Goal: Information Seeking & Learning: Learn about a topic

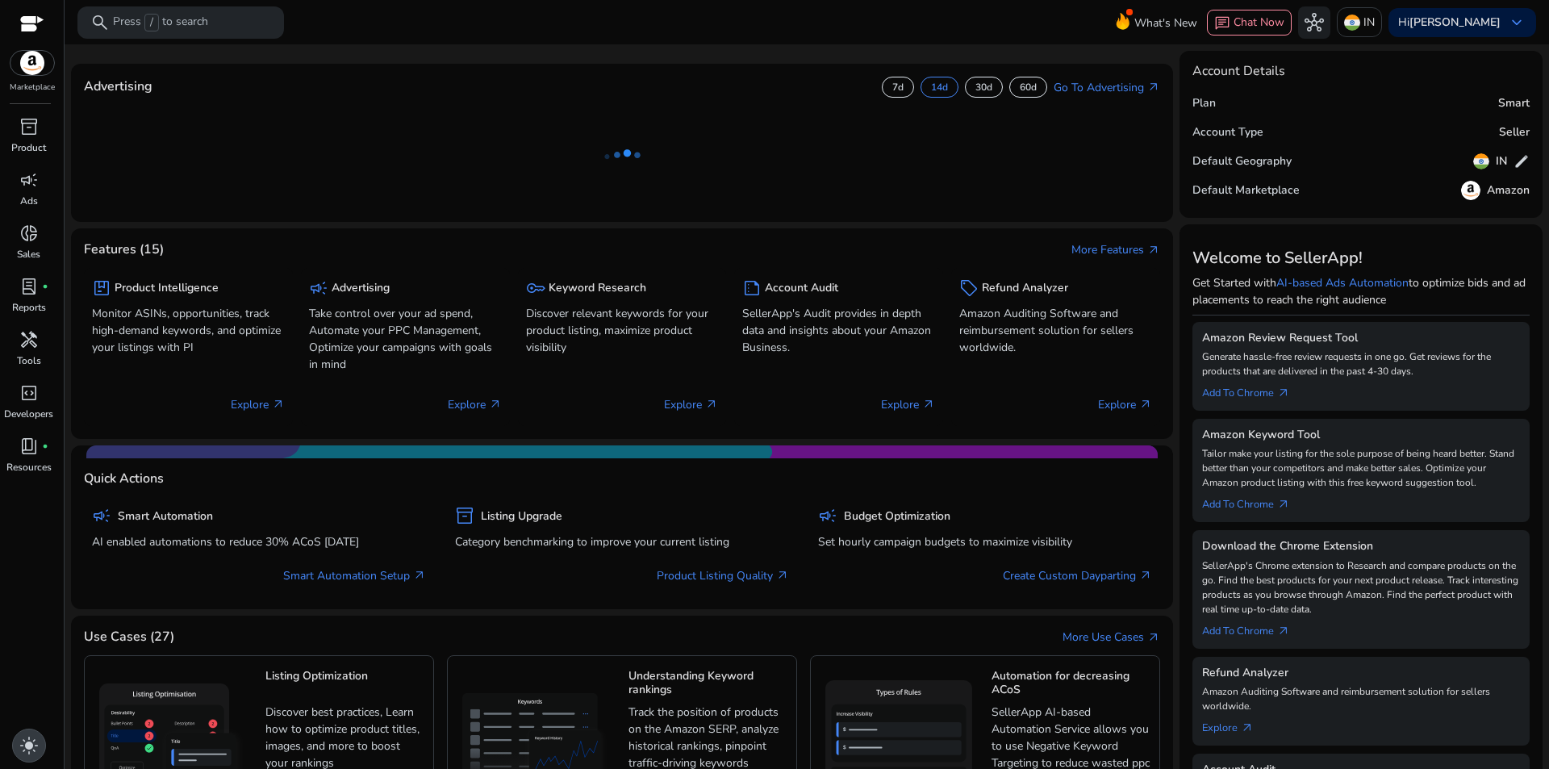
click at [36, 750] on span "light_mode" at bounding box center [28, 745] width 19 height 19
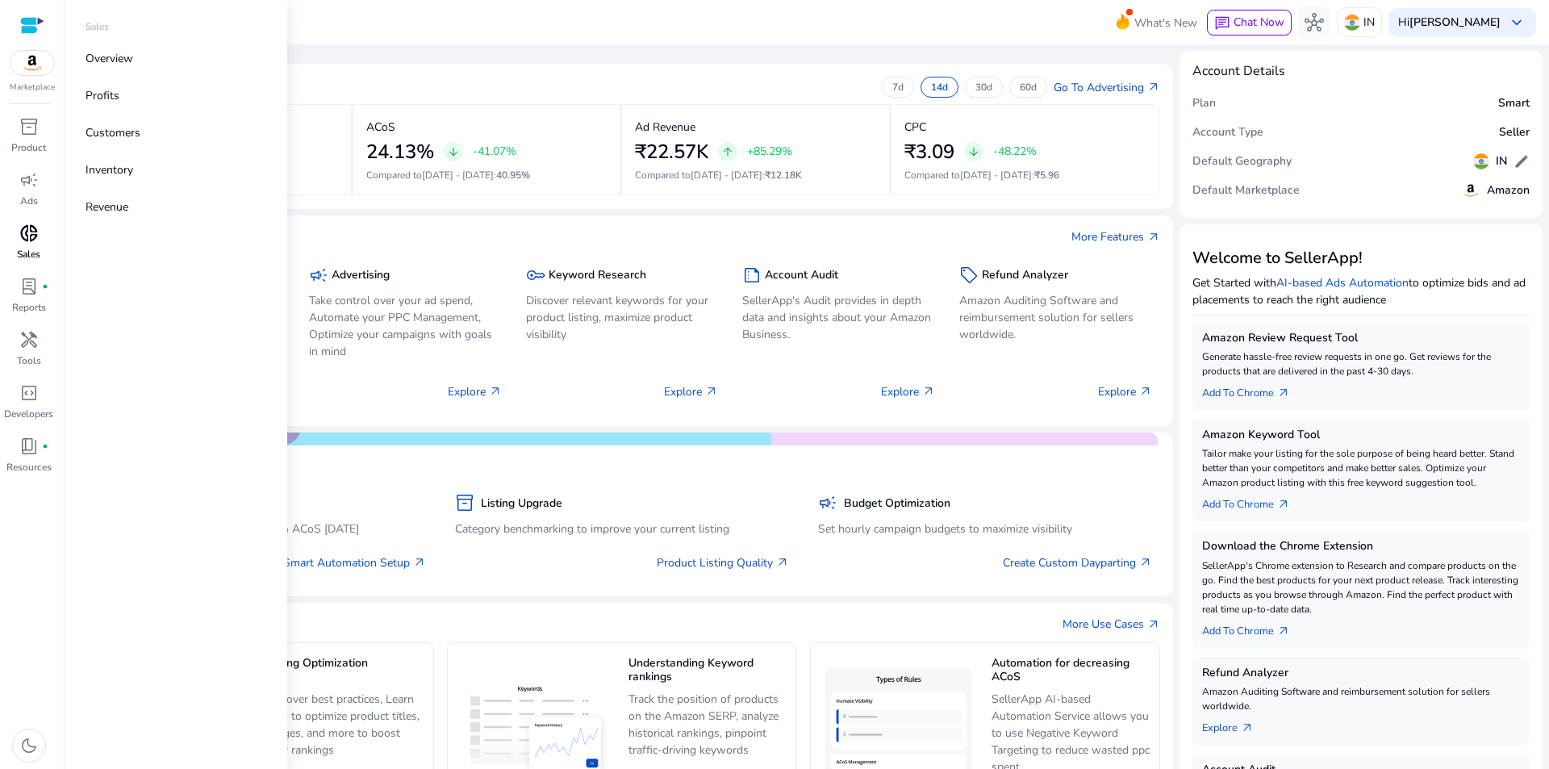
click at [35, 234] on span "donut_small" at bounding box center [28, 232] width 19 height 19
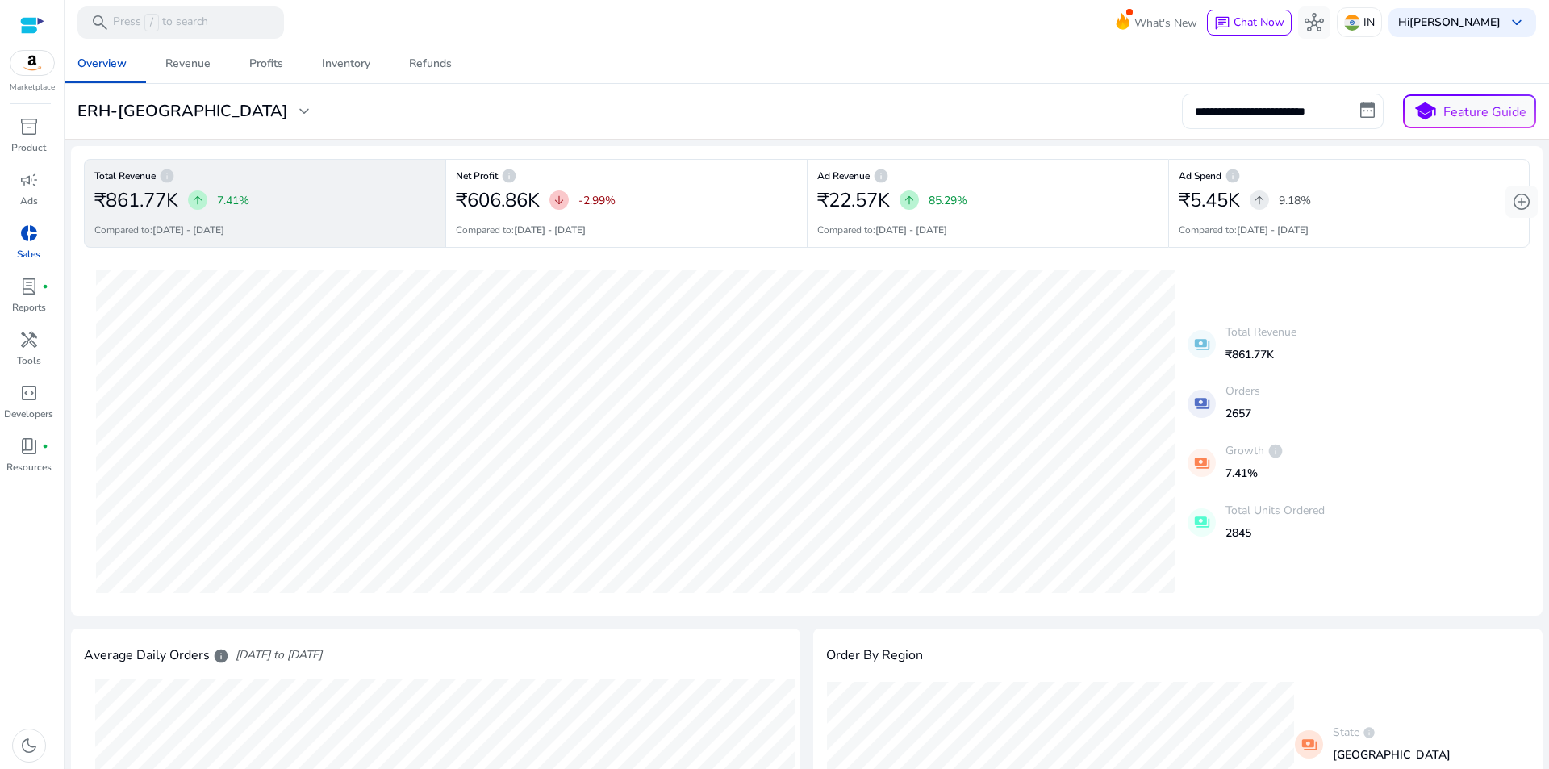
click at [1254, 114] on input "**********" at bounding box center [1283, 112] width 202 height 36
select select "*"
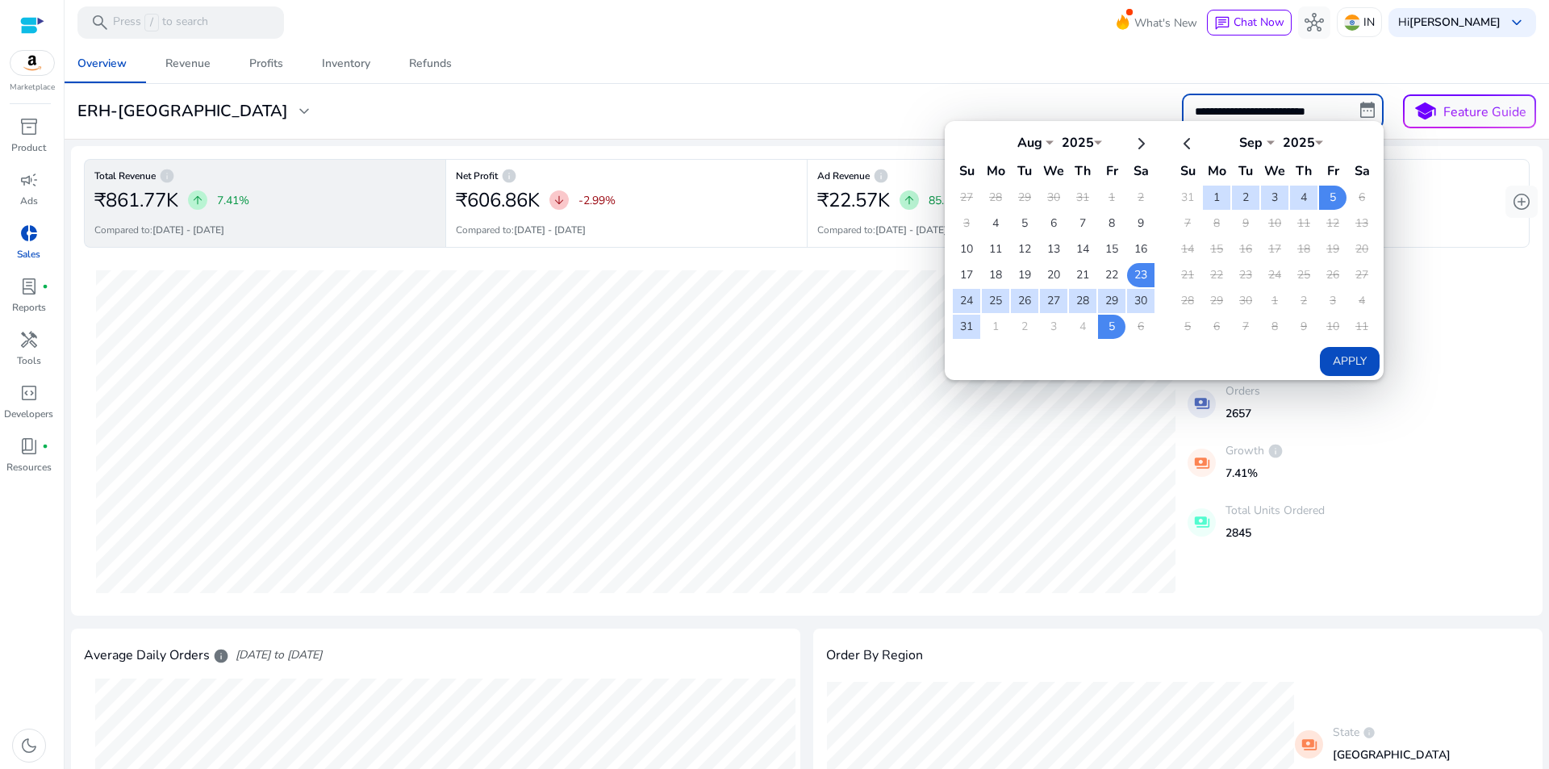
click at [1031, 67] on div "Overview Revenue Profits Inventory Refunds" at bounding box center [806, 63] width 1497 height 39
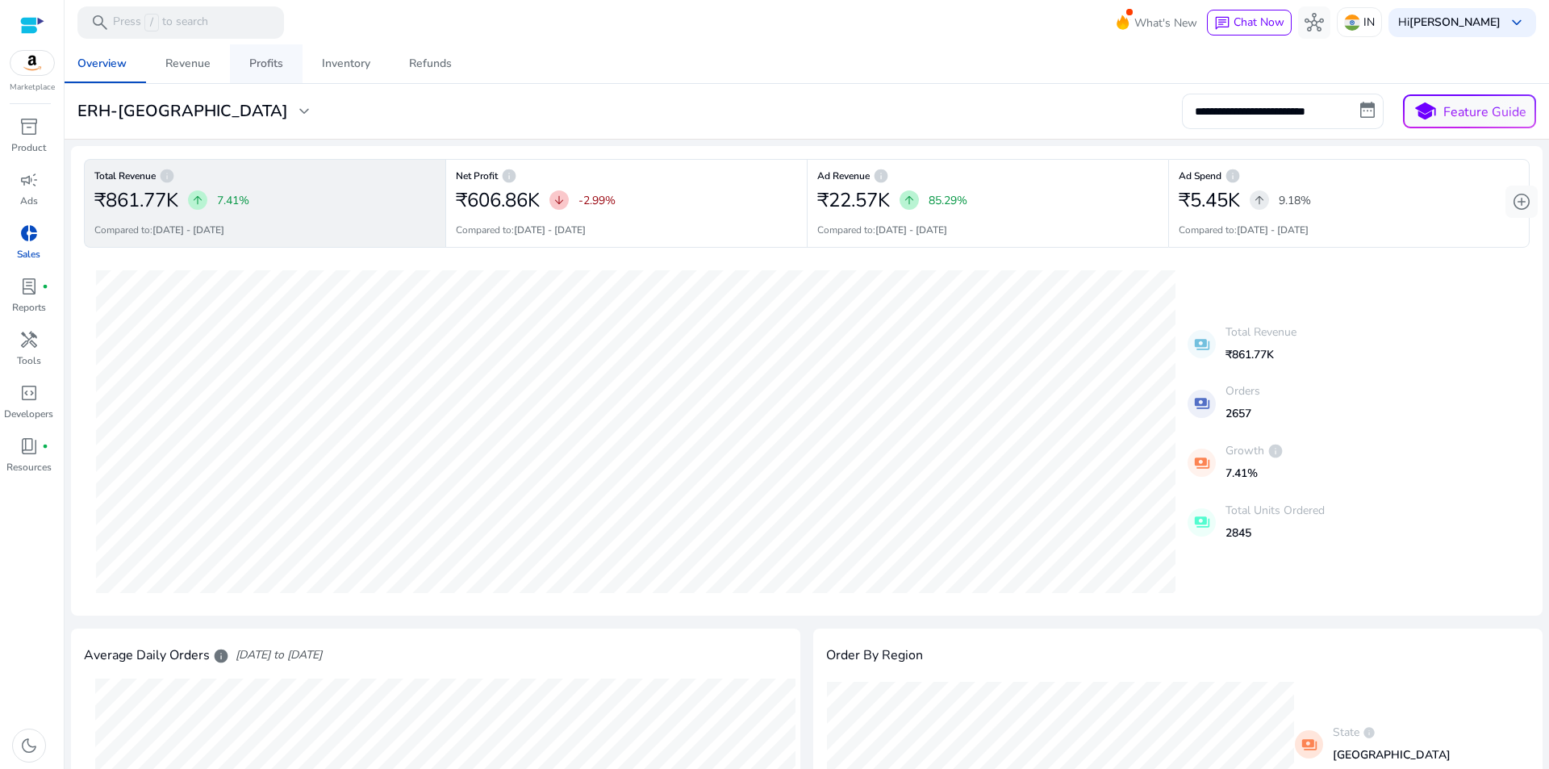
click at [246, 65] on link "Profits" at bounding box center [266, 63] width 73 height 39
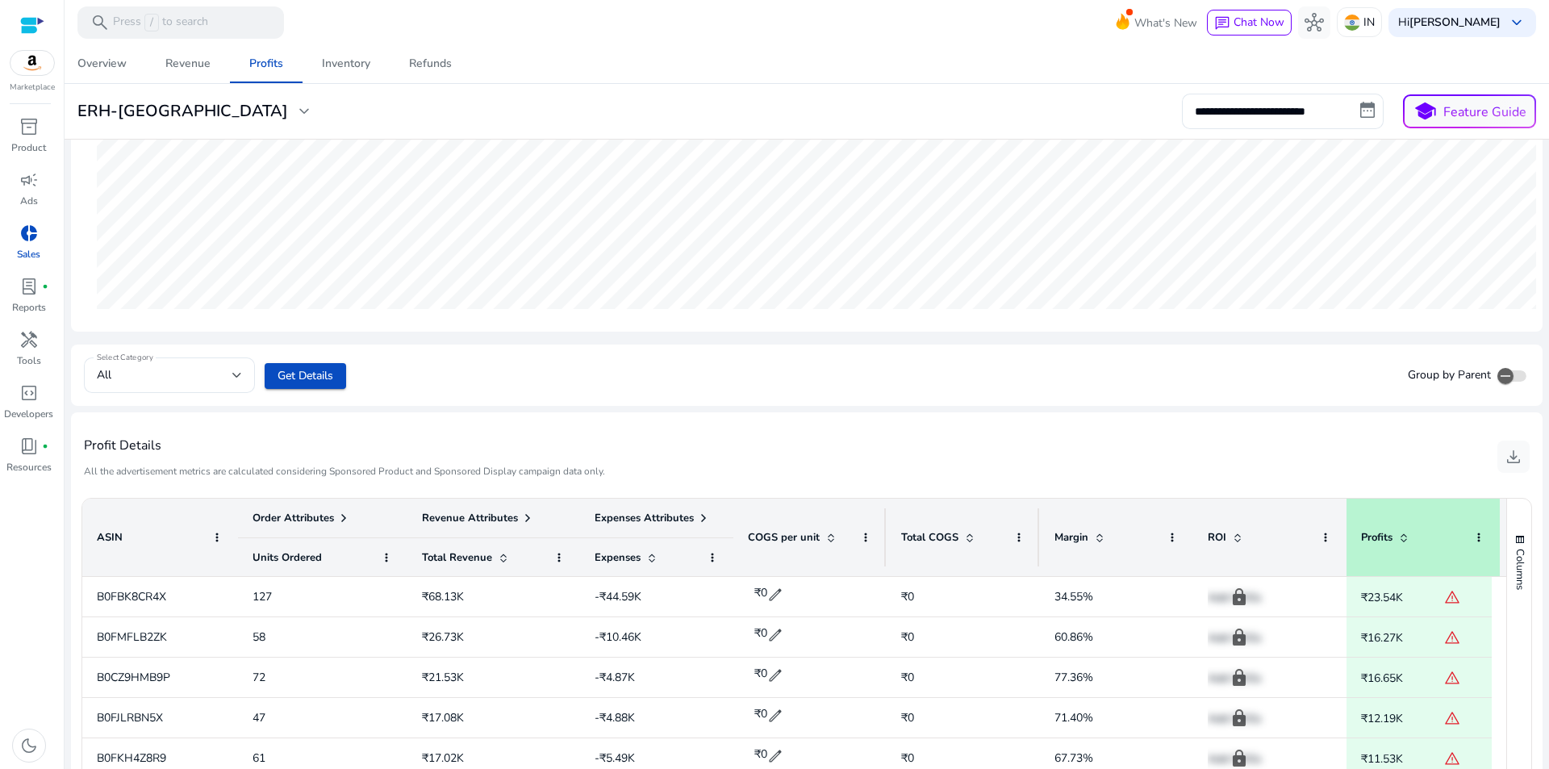
scroll to position [403, 0]
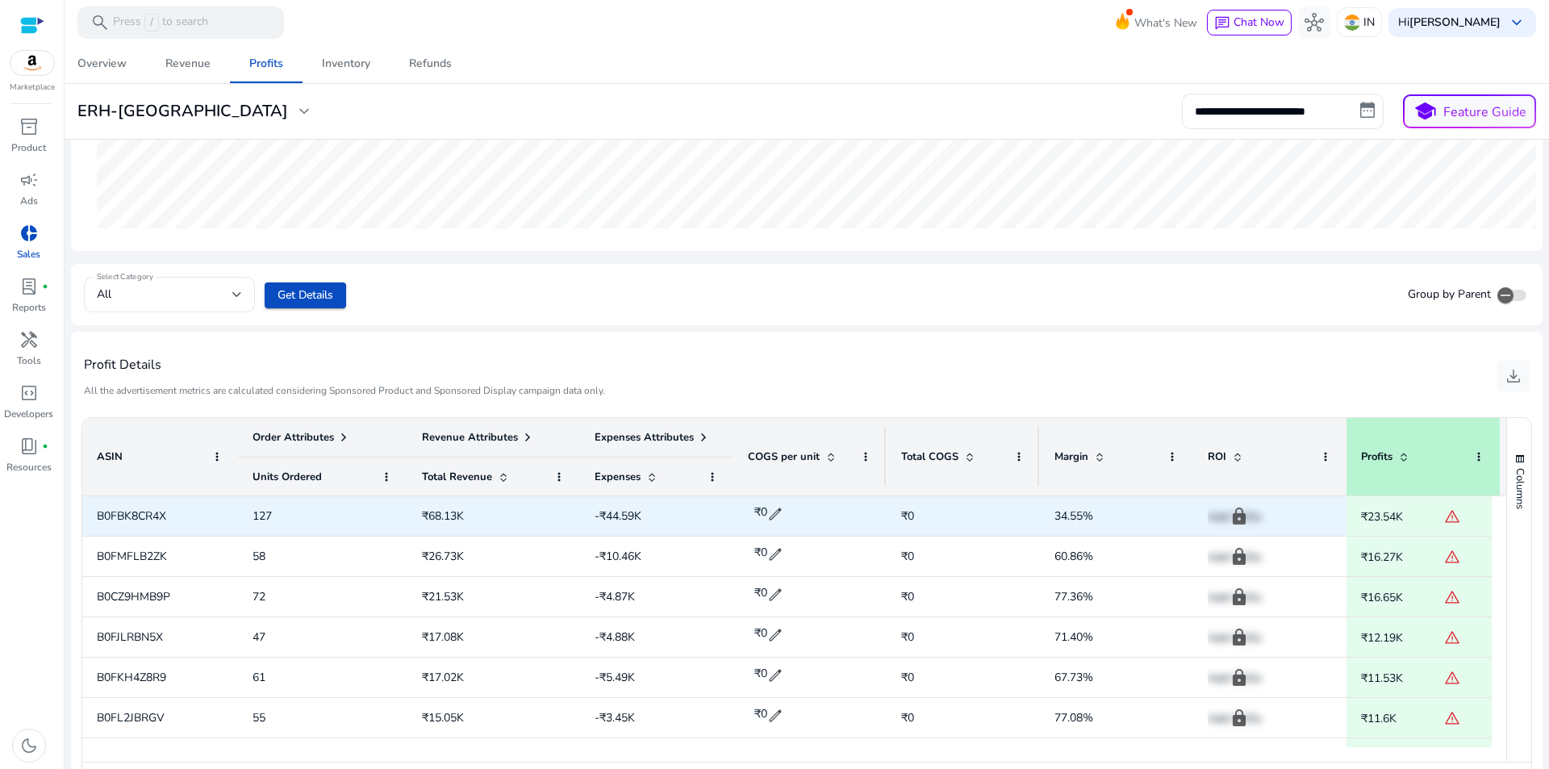
click at [1245, 514] on p "Add COGs" at bounding box center [1270, 516] width 124 height 33
click at [942, 522] on span "₹0" at bounding box center [963, 515] width 124 height 33
click at [922, 520] on span "₹0" at bounding box center [963, 515] width 124 height 33
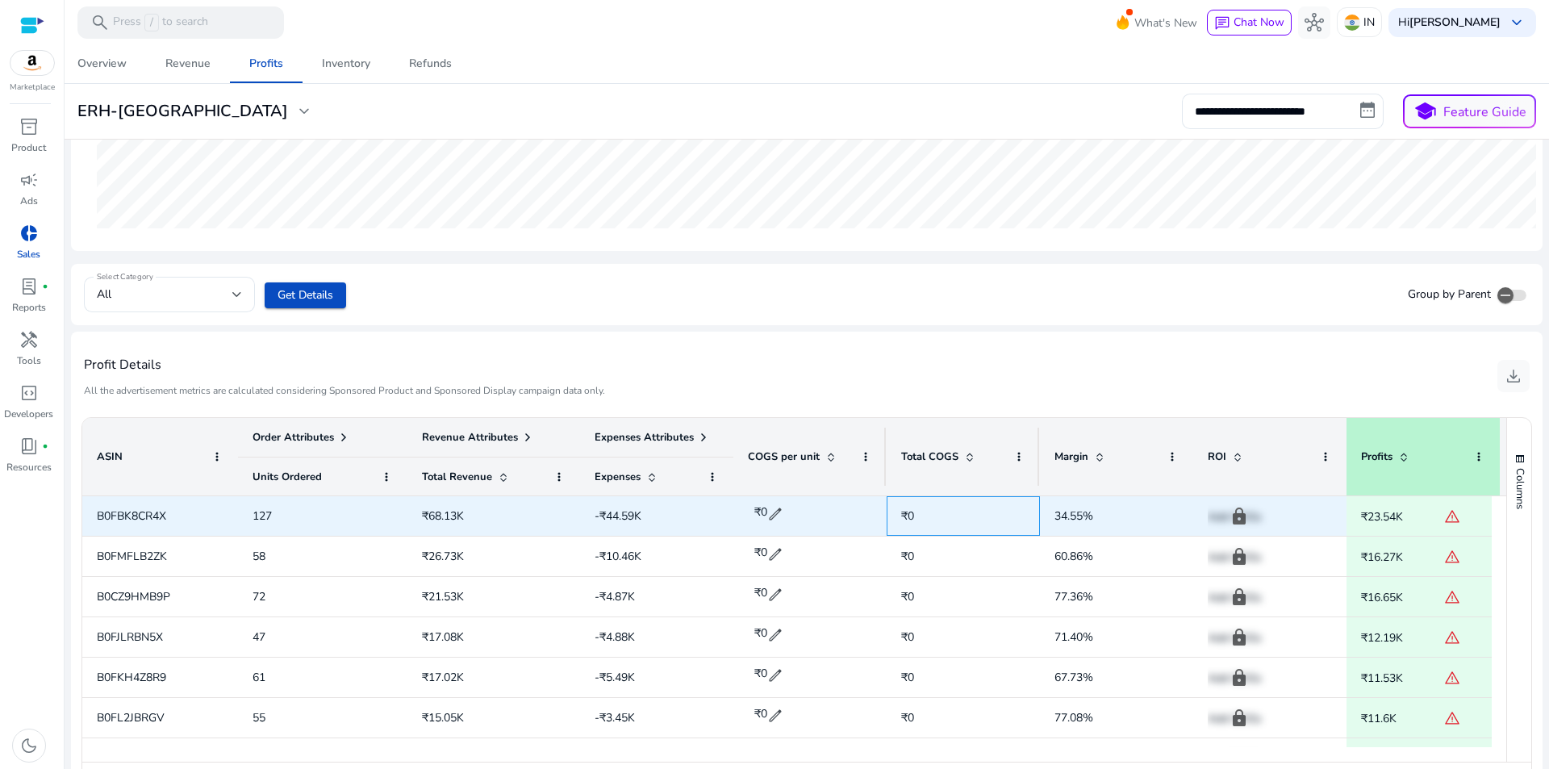
click at [904, 511] on span "₹0" at bounding box center [907, 515] width 13 height 15
click at [935, 520] on span "₹0" at bounding box center [963, 515] width 124 height 33
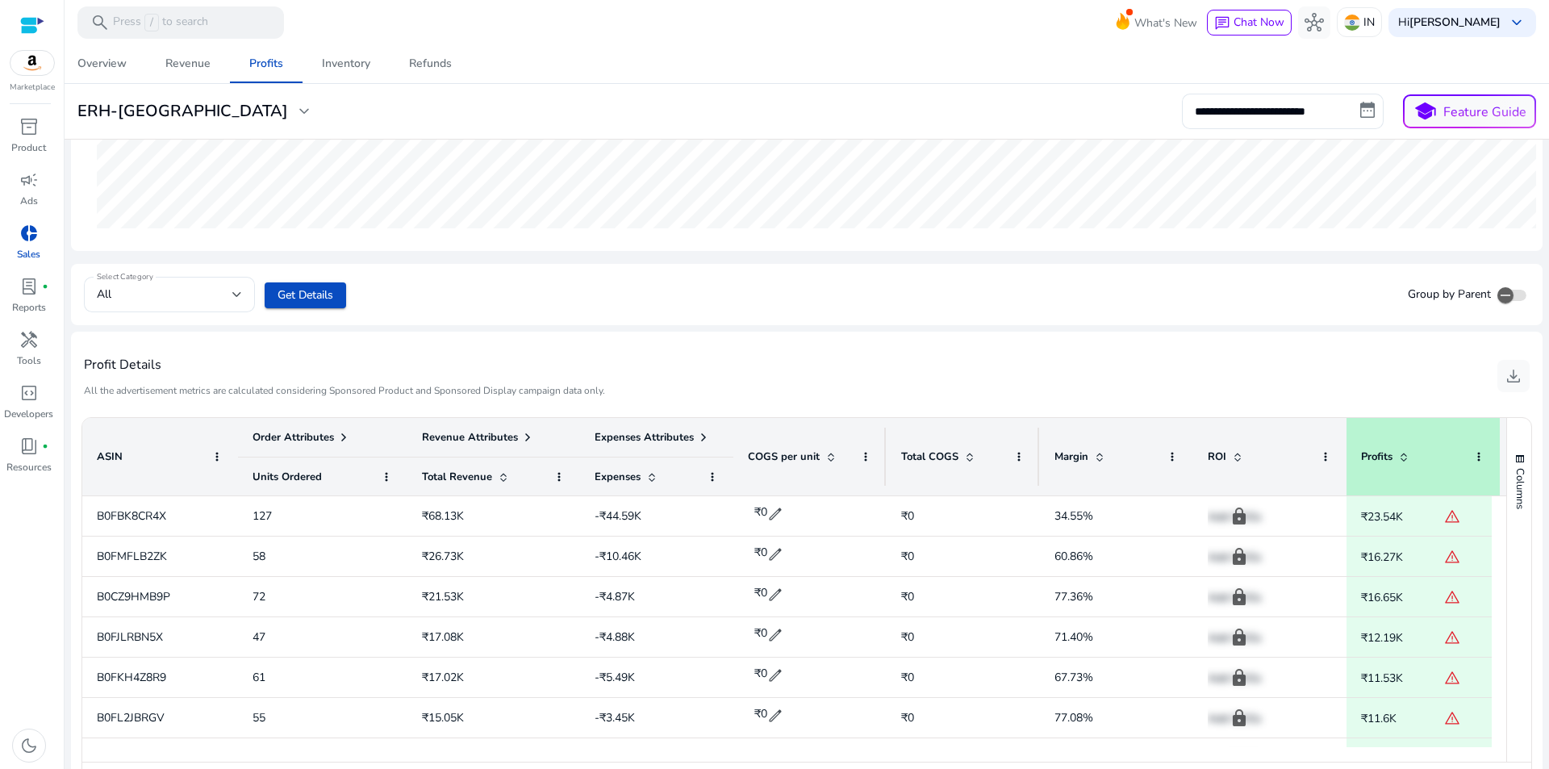
click at [1025, 445] on div "Total COGS" at bounding box center [963, 456] width 153 height 77
click at [1017, 452] on span at bounding box center [1019, 456] width 13 height 13
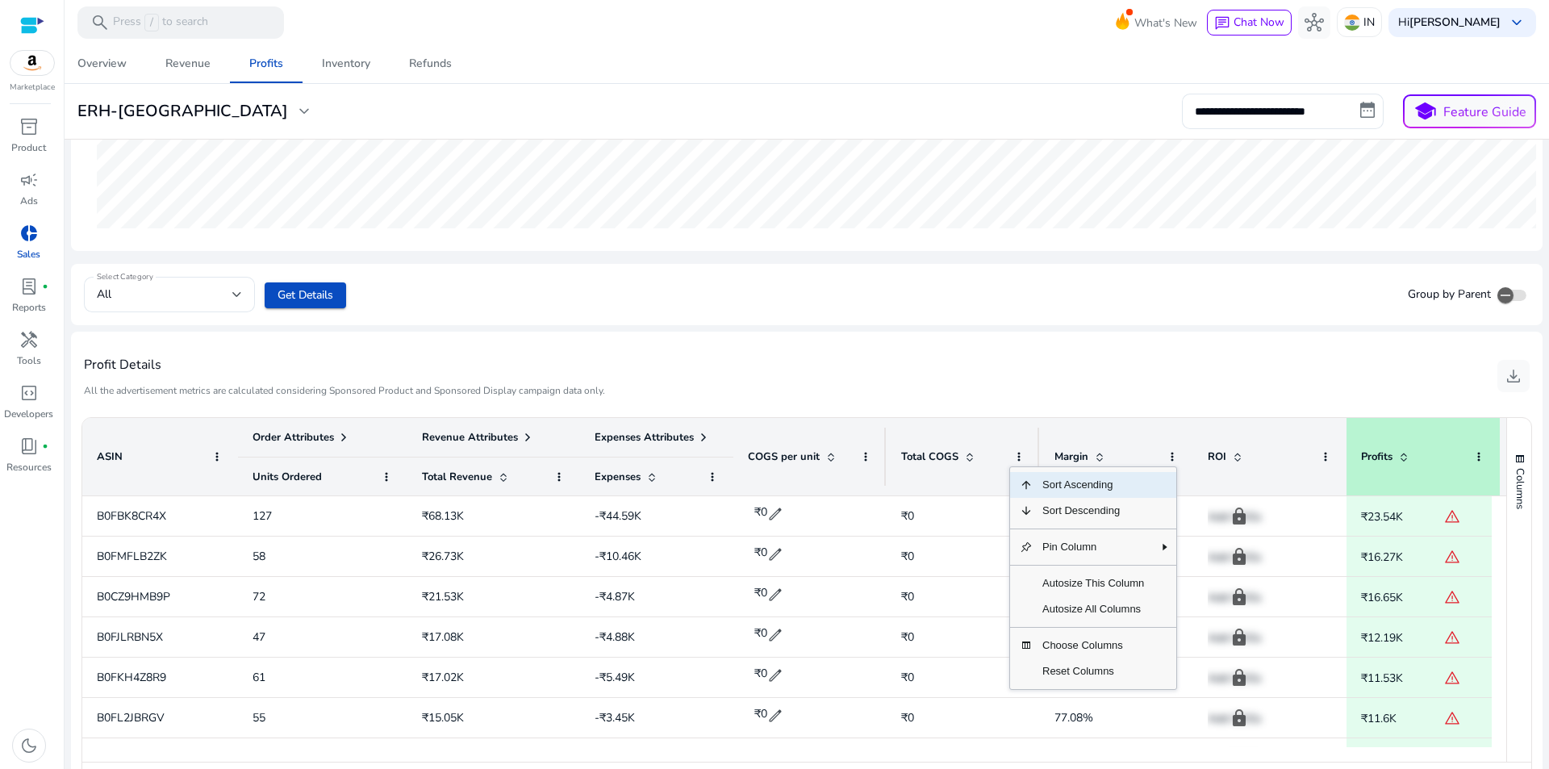
click at [1017, 379] on div "Profit Details All the advertisement metrics are calculated considering Sponsor…" at bounding box center [807, 376] width 1446 height 63
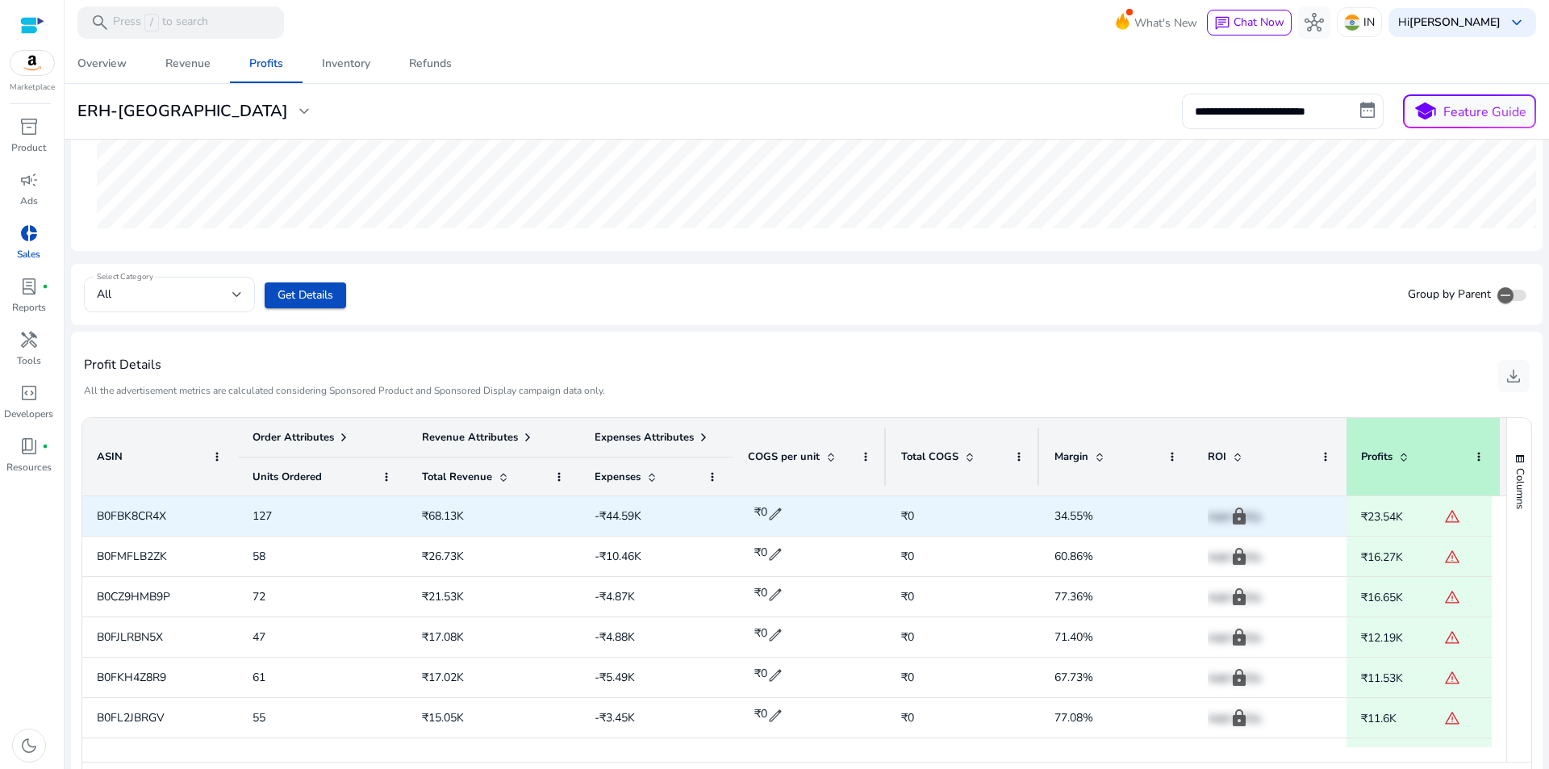
click at [764, 509] on span "₹0" at bounding box center [760, 511] width 13 height 15
drag, startPoint x: 790, startPoint y: 516, endPoint x: 760, endPoint y: 512, distance: 30.1
click at [760, 512] on div "₹ * check close" at bounding box center [802, 514] width 102 height 30
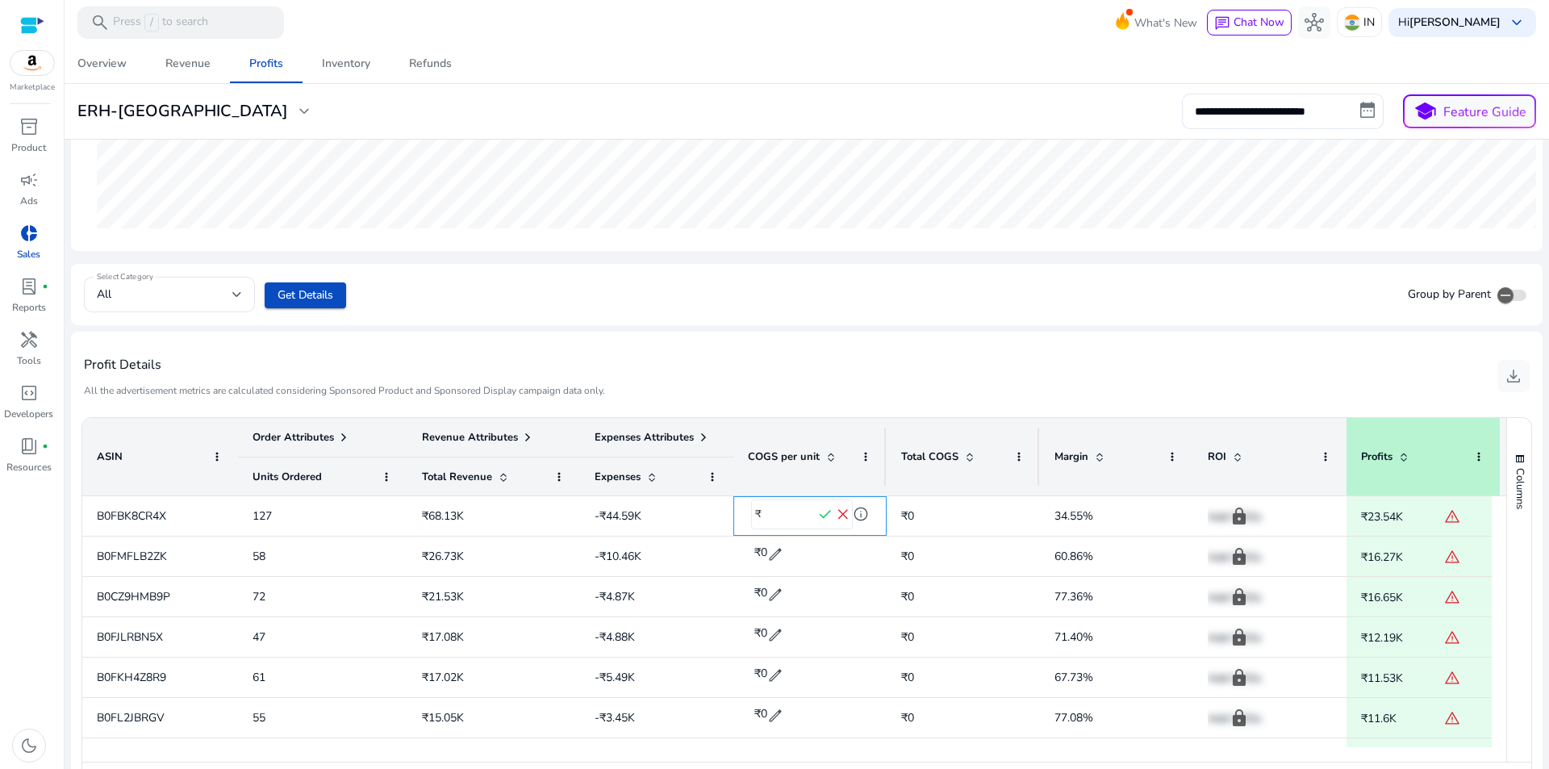
type input "***"
click at [1067, 389] on div "Profit Details All the advertisement metrics are calculated considering Sponsor…" at bounding box center [807, 376] width 1446 height 63
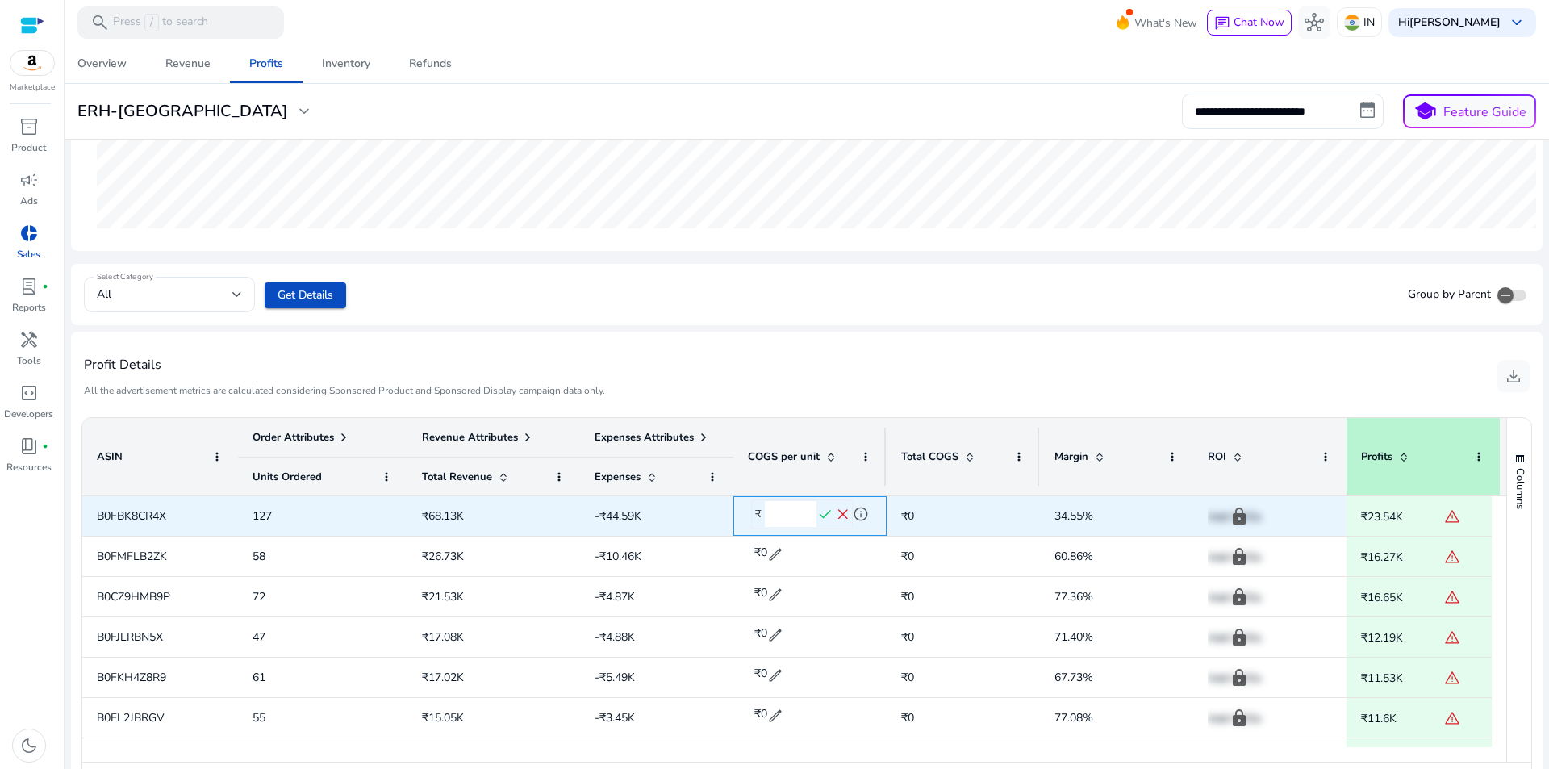
click at [819, 513] on span "check" at bounding box center [826, 515] width 18 height 18
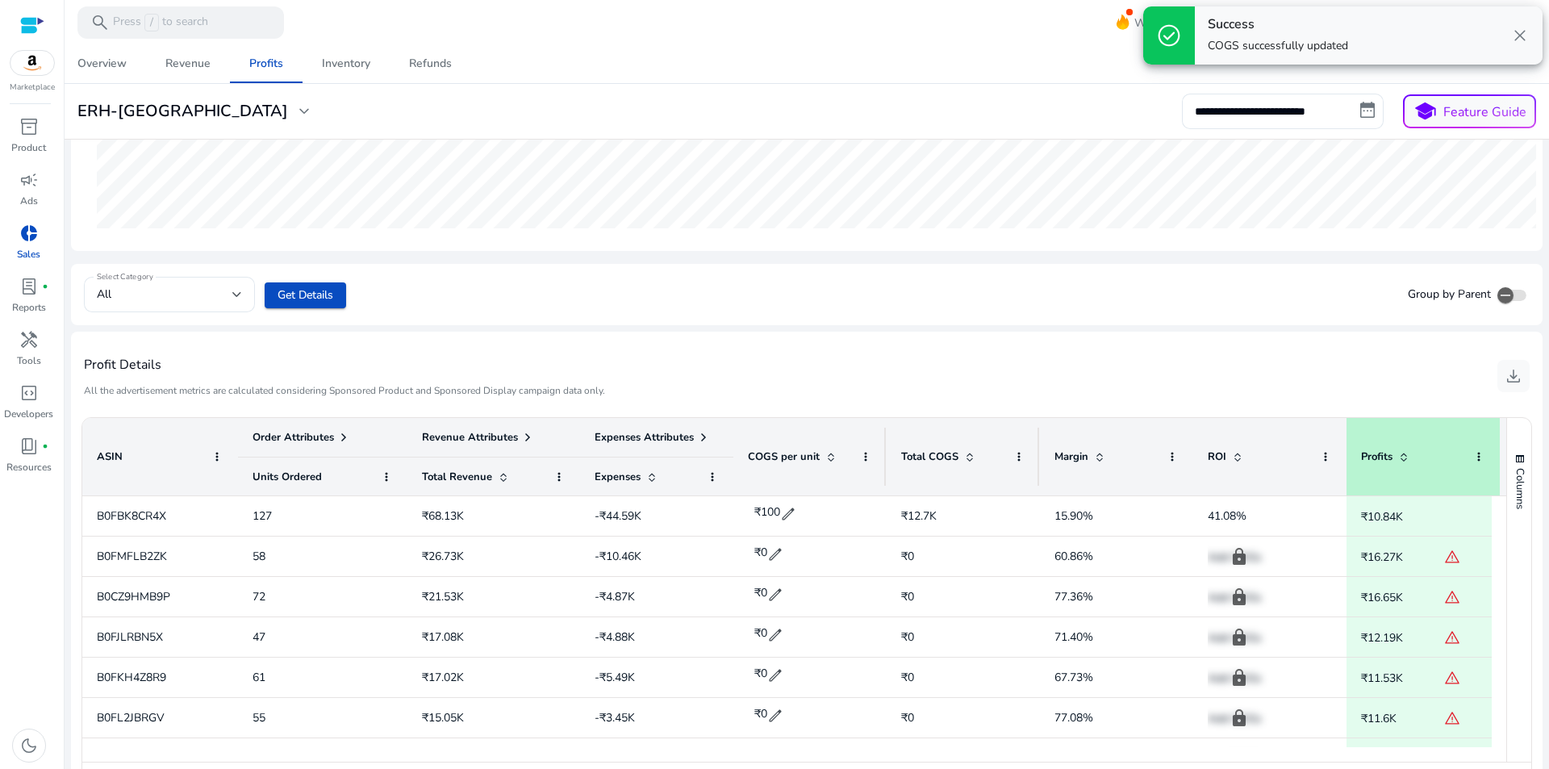
click at [997, 369] on div "Profit Details All the advertisement metrics are calculated considering Sponsor…" at bounding box center [807, 376] width 1446 height 63
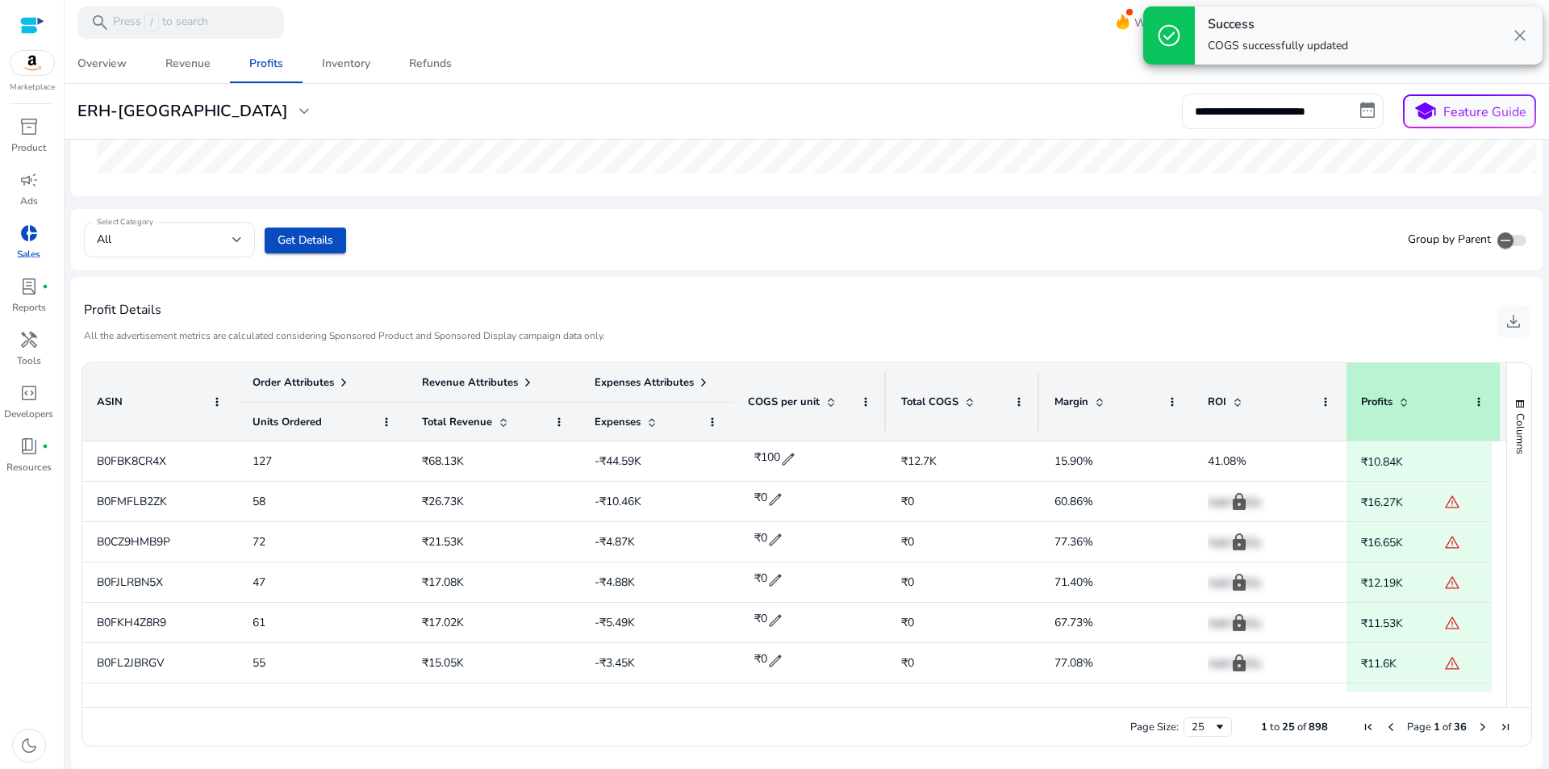
scroll to position [55, 0]
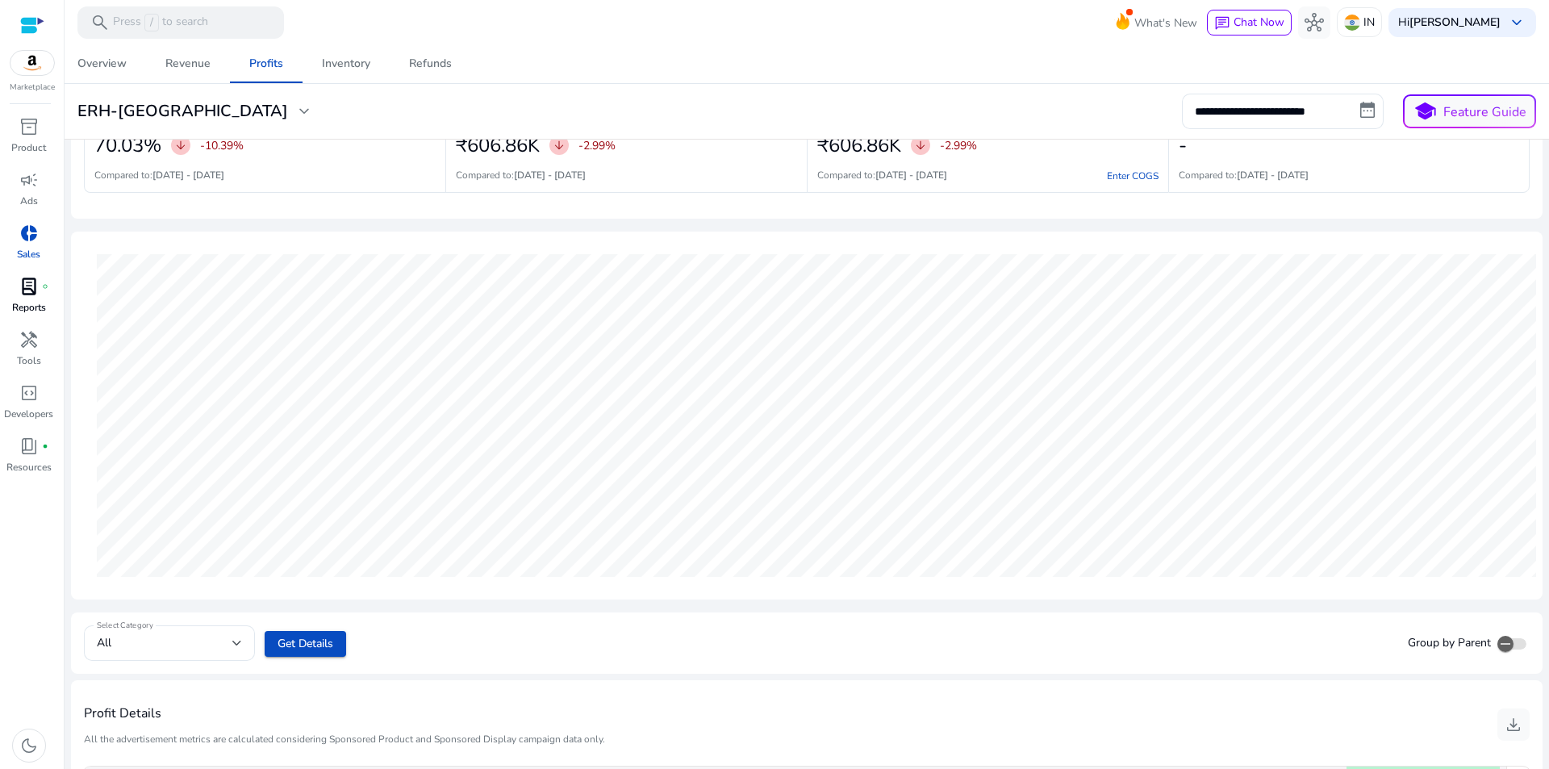
click at [27, 290] on span "lab_profile" at bounding box center [28, 286] width 19 height 19
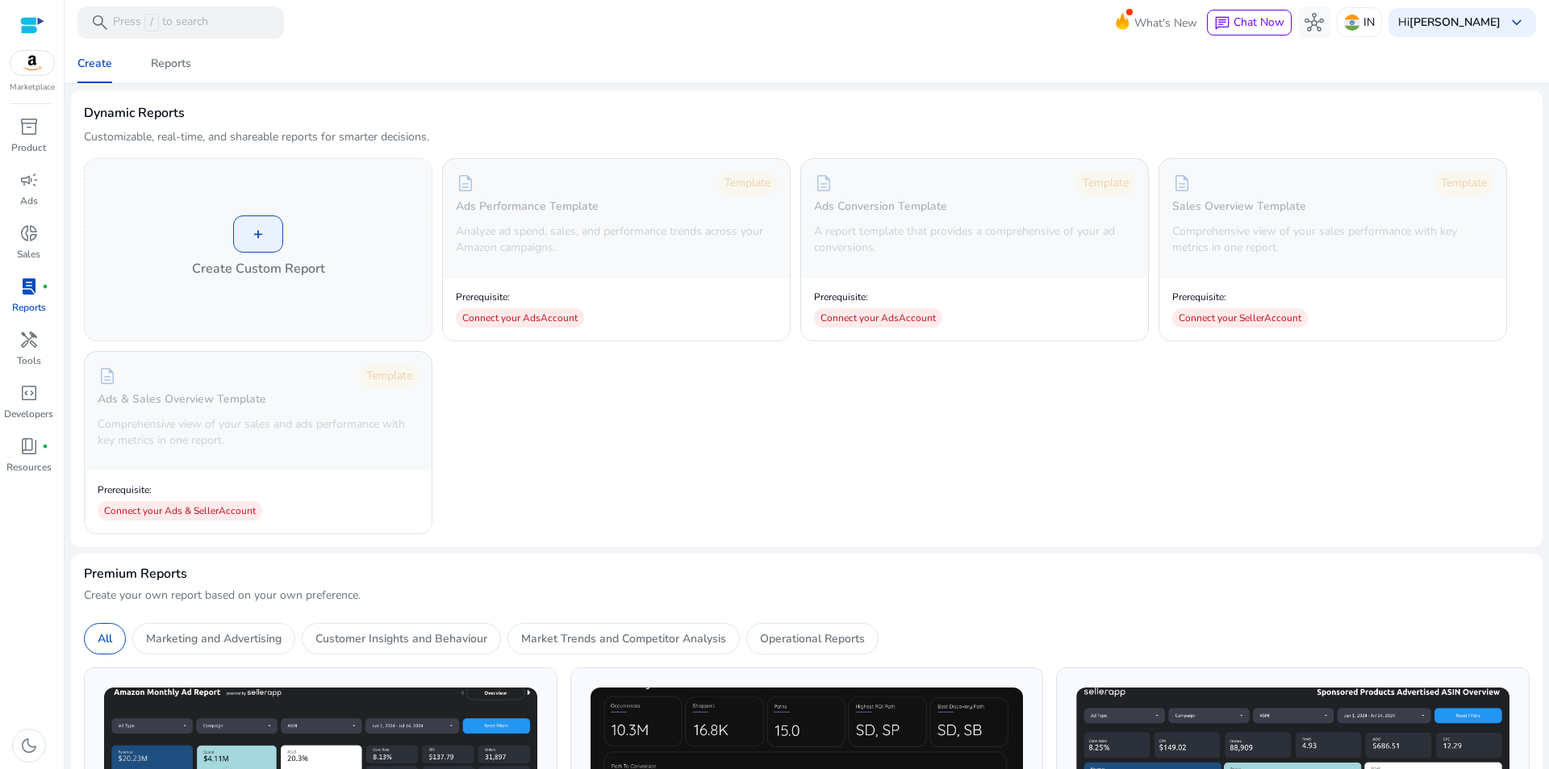
click at [593, 445] on div "+ Create Custom Report description Template Ads Performance Template Analyze ad…" at bounding box center [807, 346] width 1446 height 376
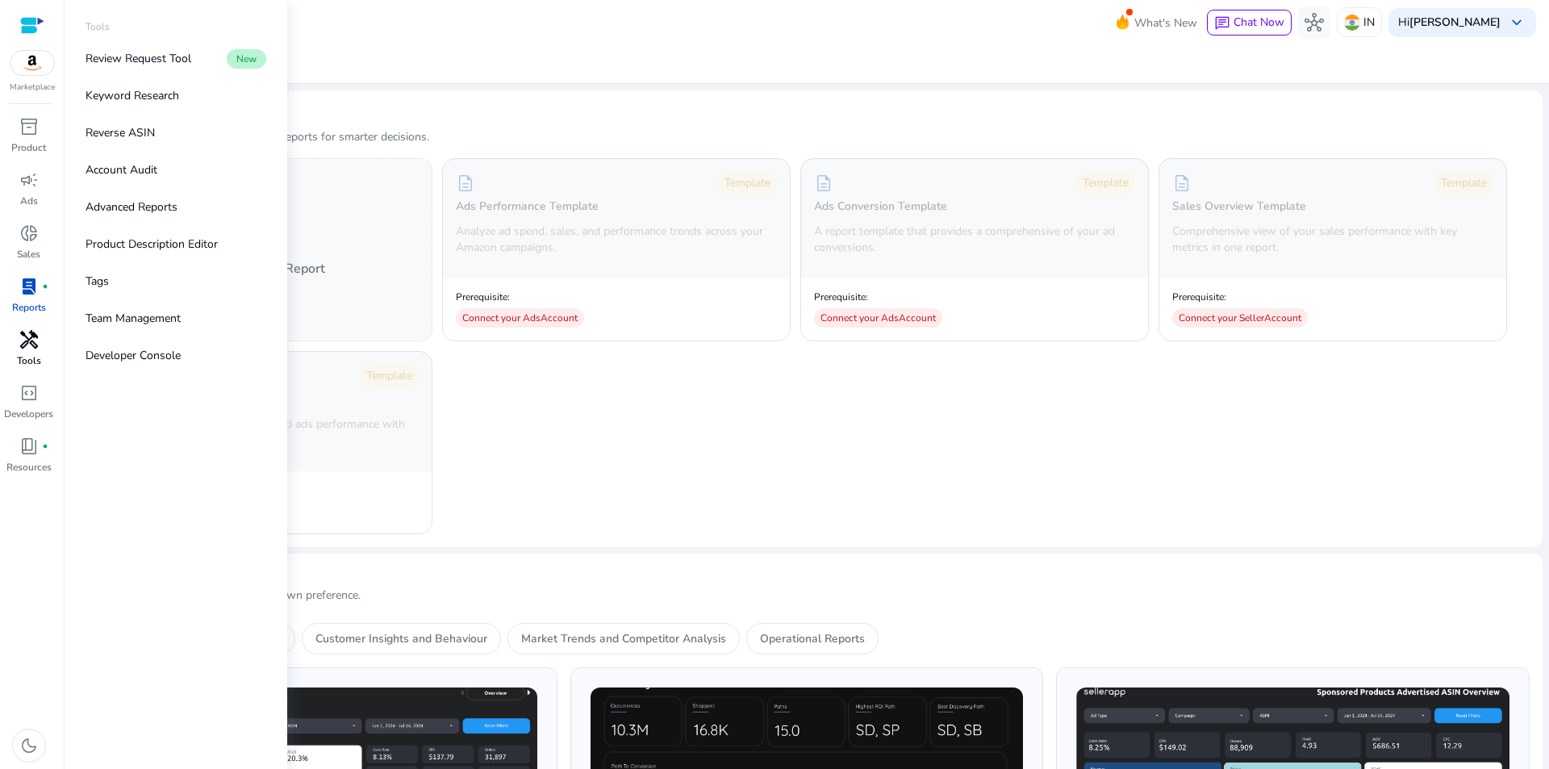
click at [34, 346] on span "handyman" at bounding box center [28, 339] width 19 height 19
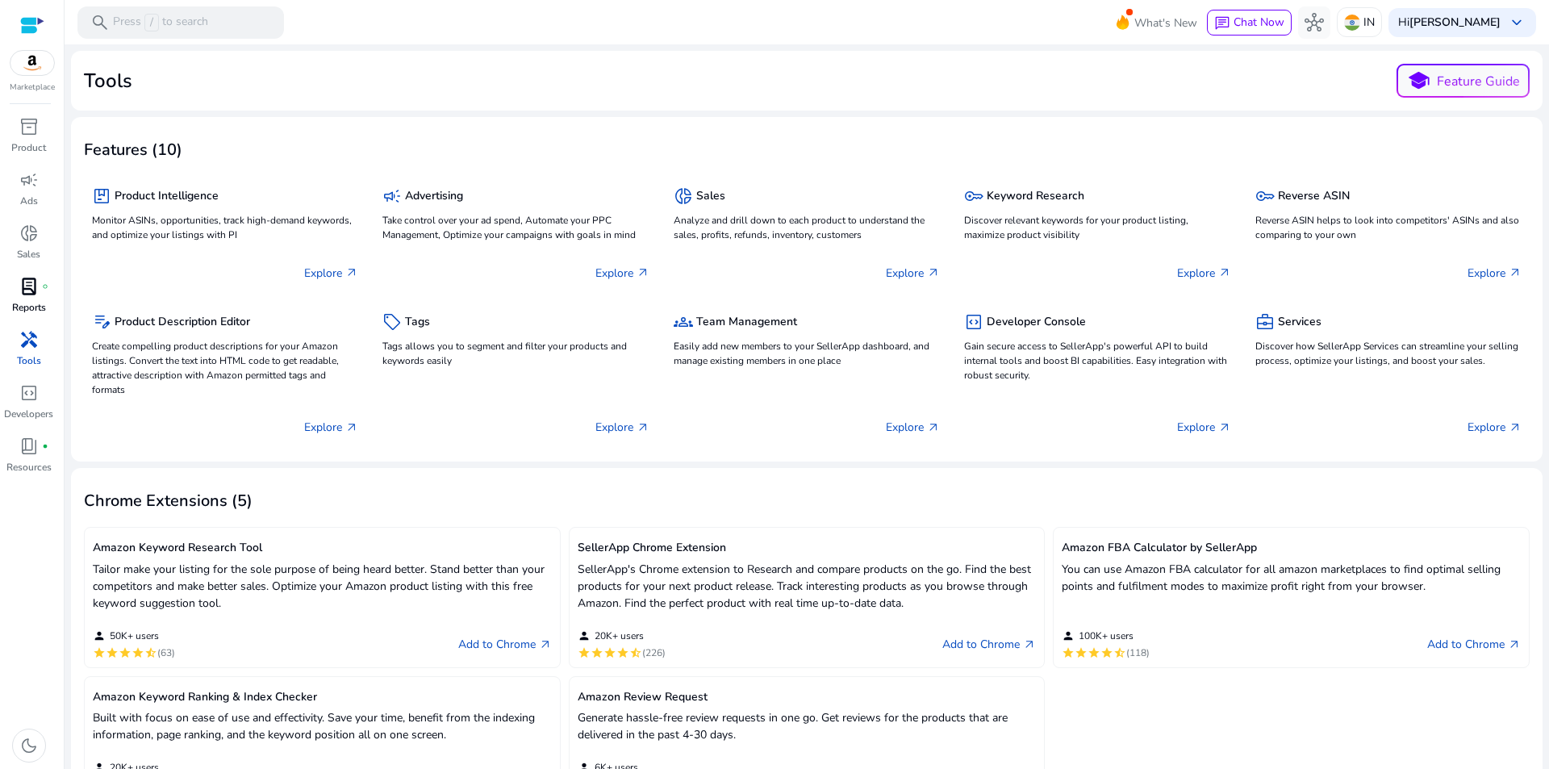
click at [27, 296] on span "lab_profile" at bounding box center [28, 286] width 19 height 19
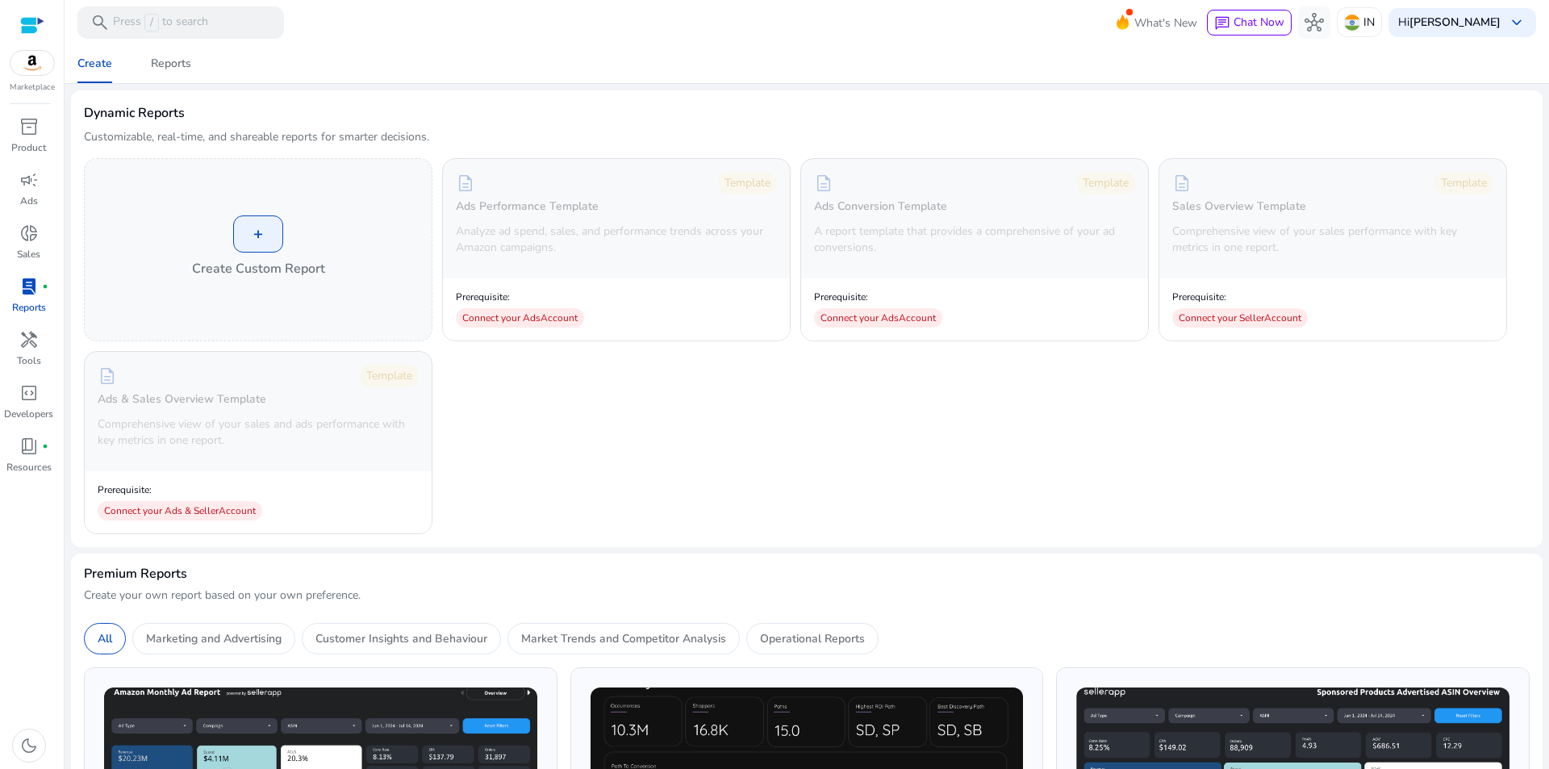
click at [548, 457] on div "+ Create Custom Report description Template Ads Performance Template Analyze ad…" at bounding box center [807, 346] width 1446 height 376
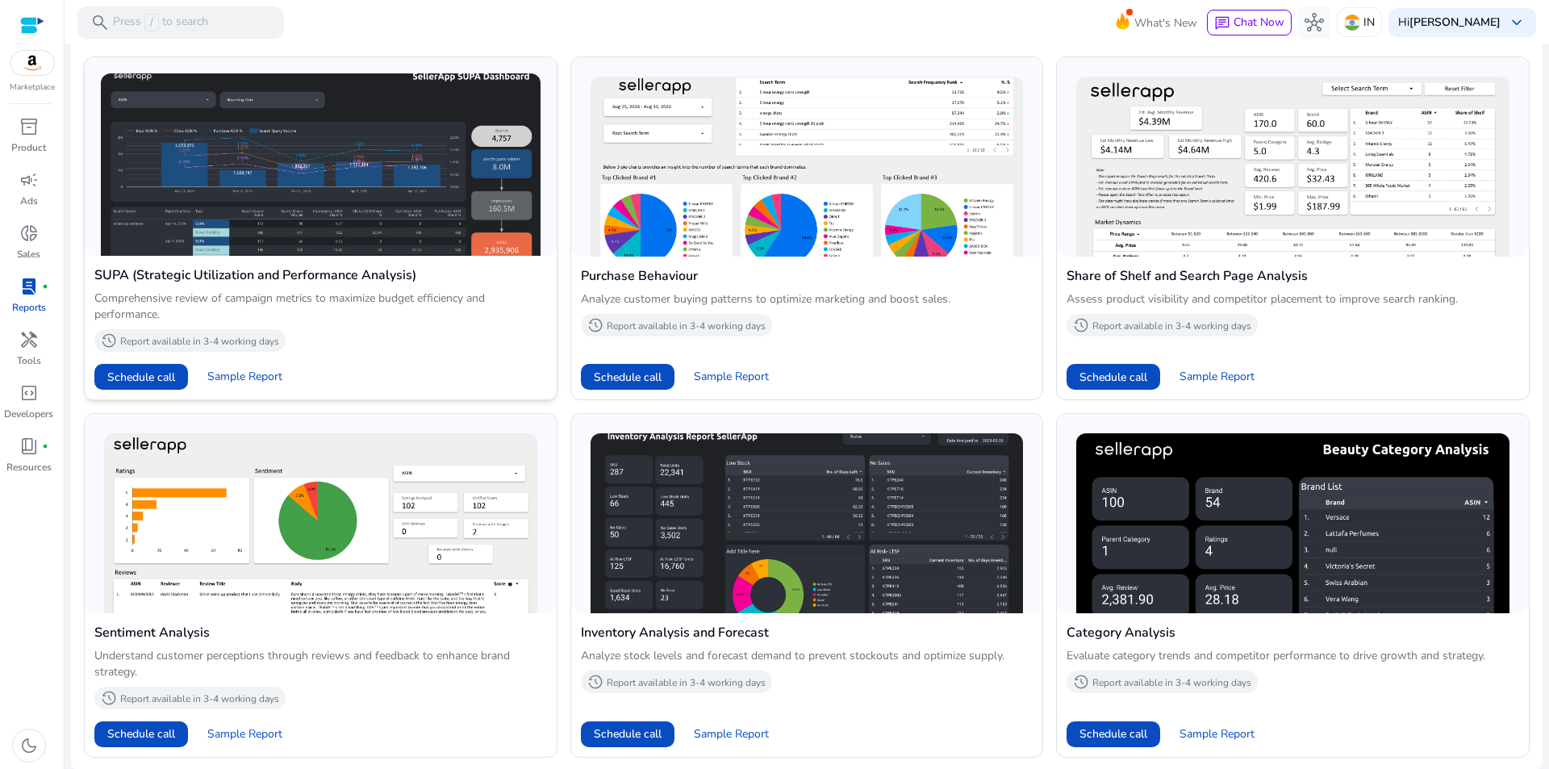
scroll to position [974, 0]
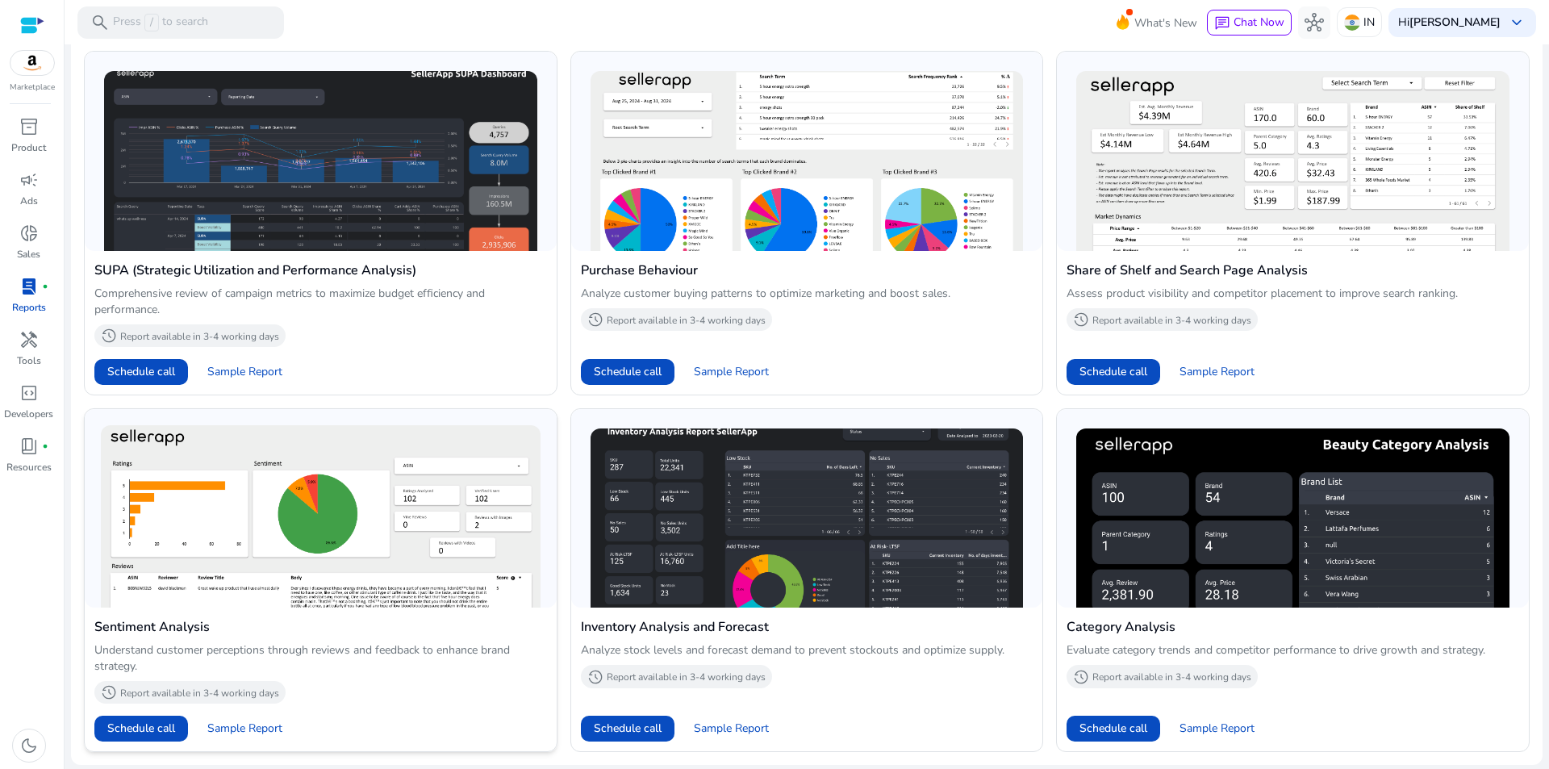
drag, startPoint x: 123, startPoint y: 622, endPoint x: 226, endPoint y: 622, distance: 103.3
click at [225, 622] on h4 "Sentiment Analysis" at bounding box center [320, 626] width 453 height 19
click at [359, 716] on div "Schedule call Sample Report" at bounding box center [320, 729] width 453 height 26
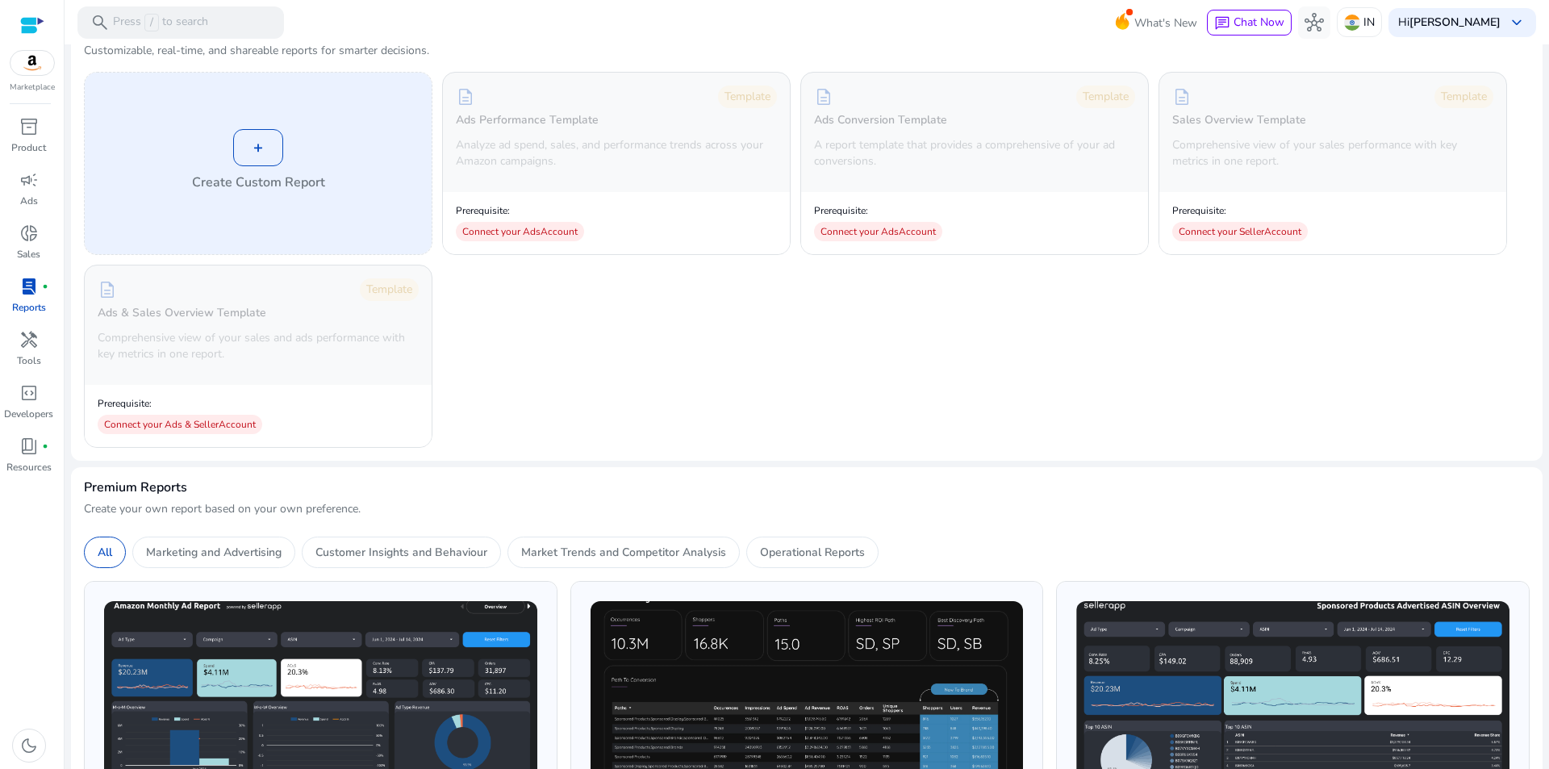
scroll to position [0, 0]
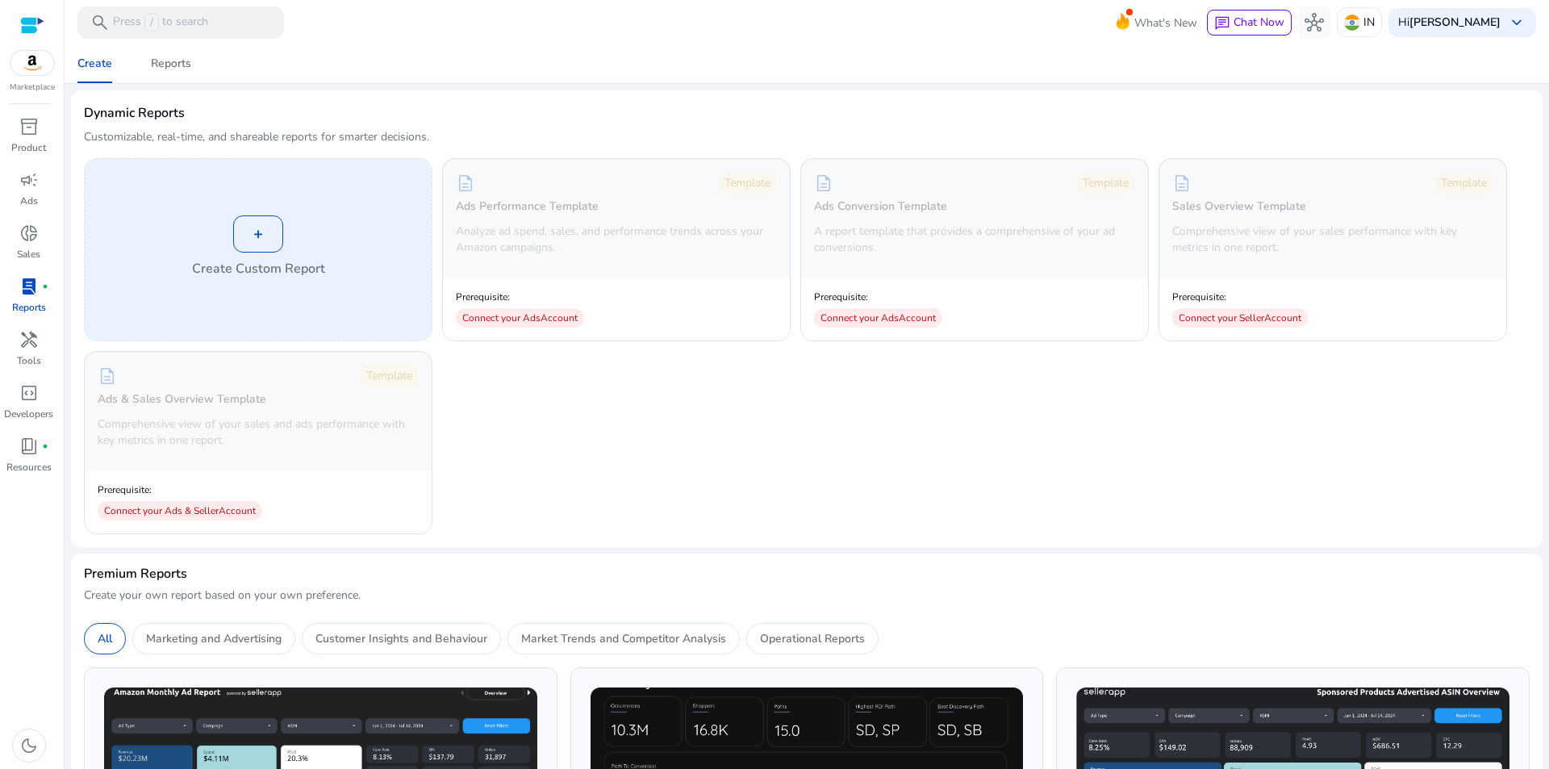
click at [249, 236] on div "+" at bounding box center [258, 233] width 50 height 37
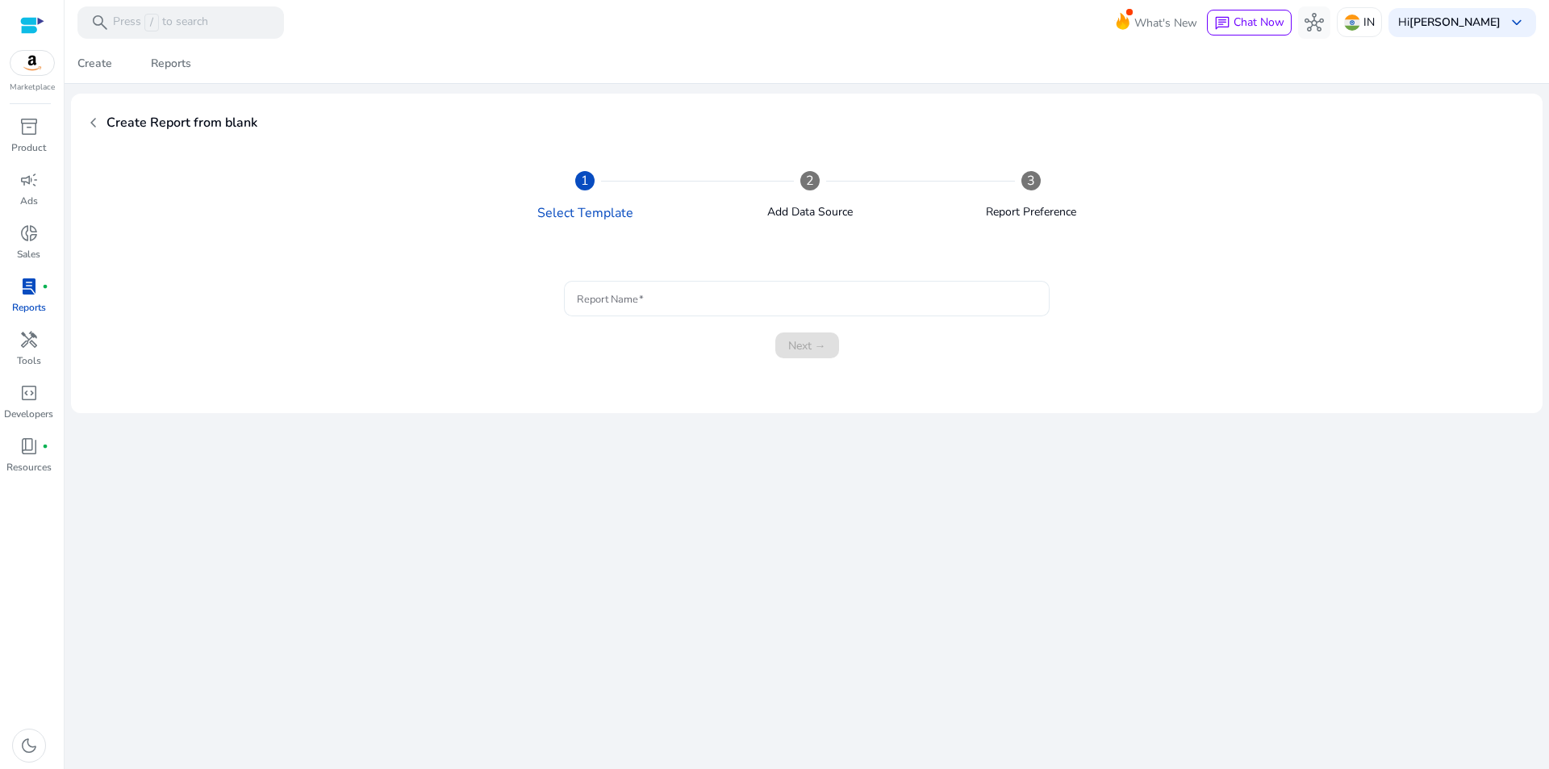
click at [649, 299] on input "Report Name" at bounding box center [807, 299] width 460 height 18
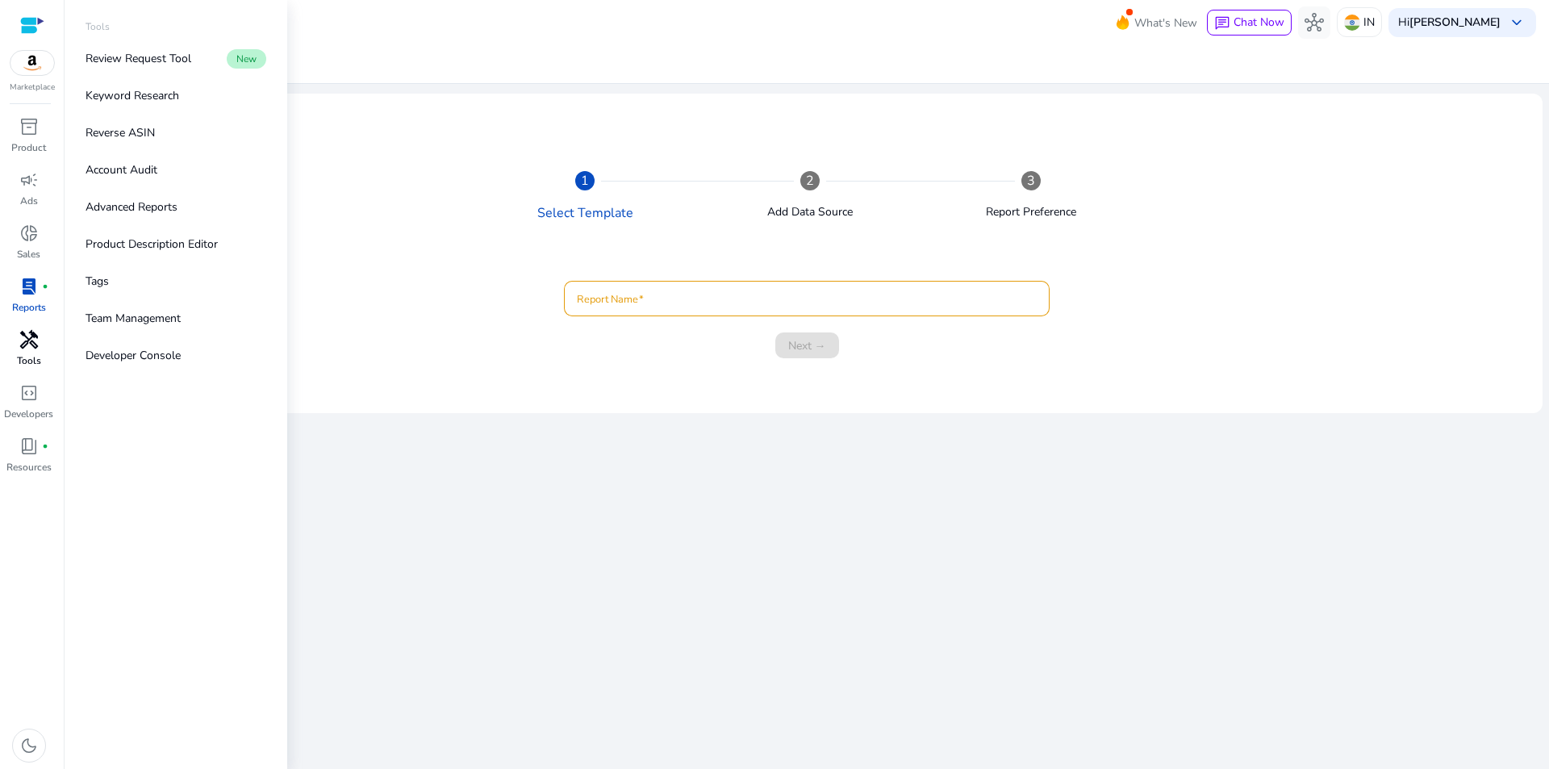
click at [30, 357] on p "Tools" at bounding box center [29, 360] width 24 height 15
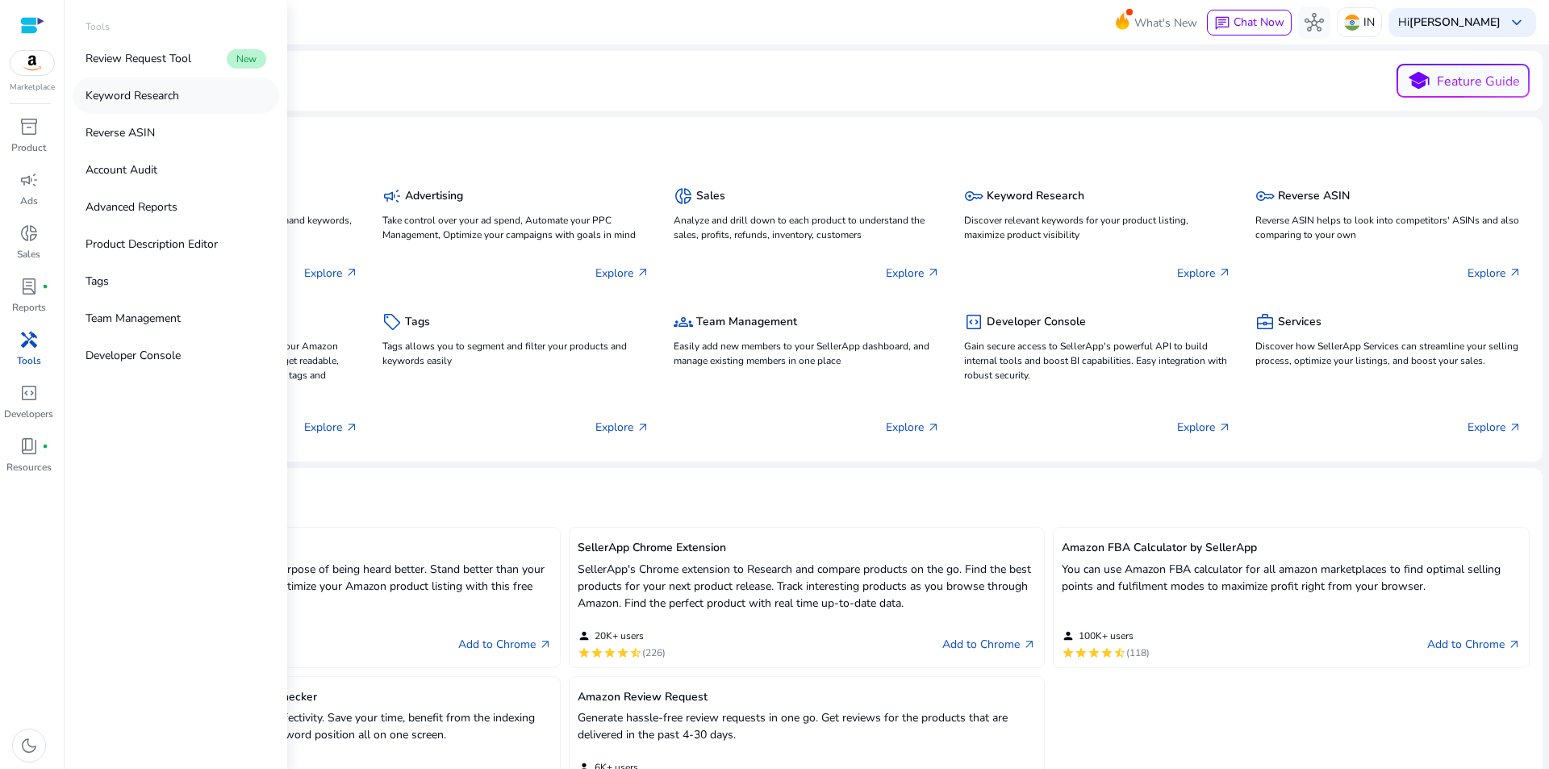
click at [140, 93] on p "Keyword Research" at bounding box center [133, 95] width 94 height 17
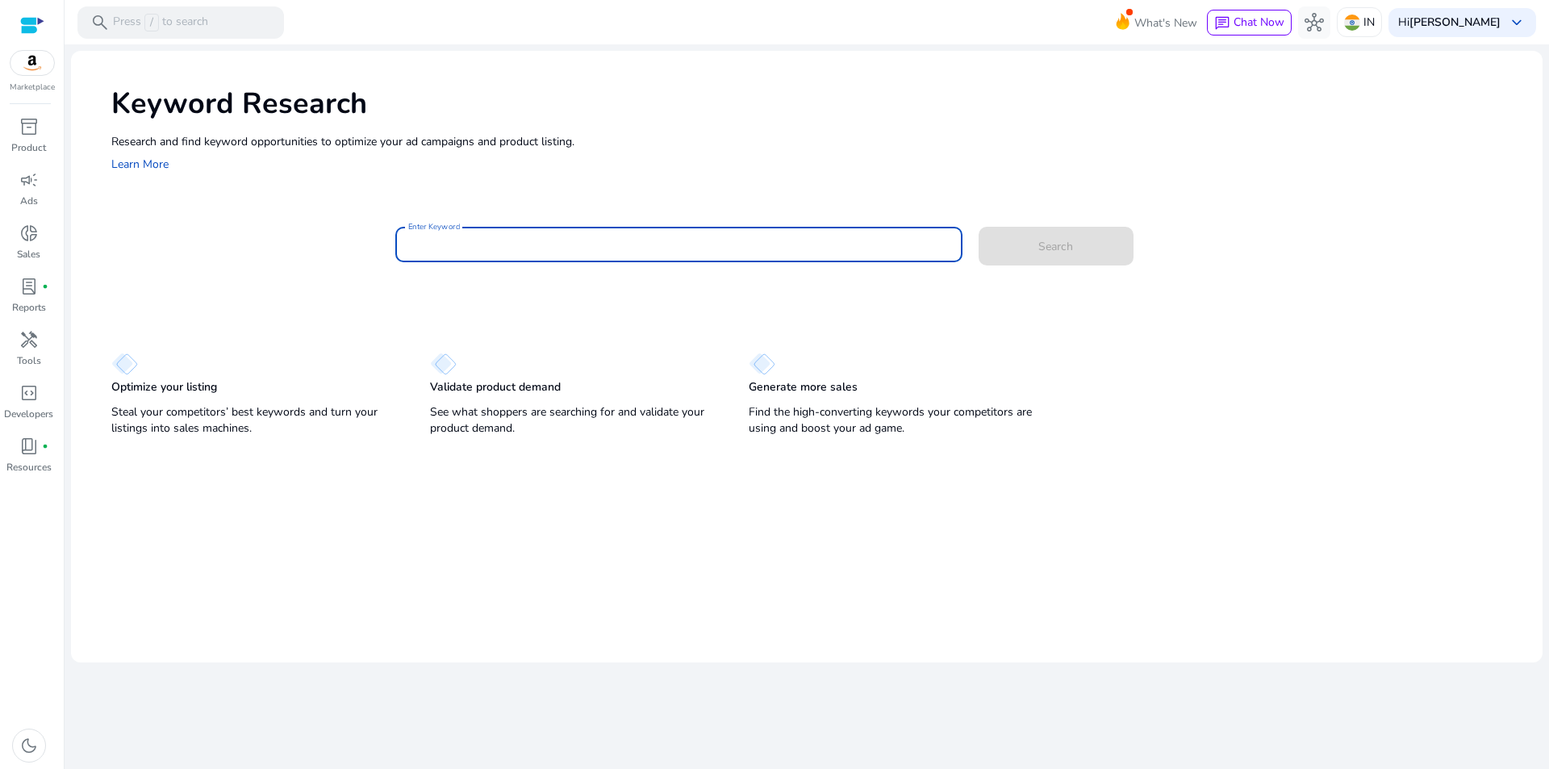
click at [710, 249] on input "Enter Keyword" at bounding box center [678, 245] width 541 height 18
paste input "**********"
type input "**********"
click at [1023, 256] on span at bounding box center [1056, 246] width 155 height 39
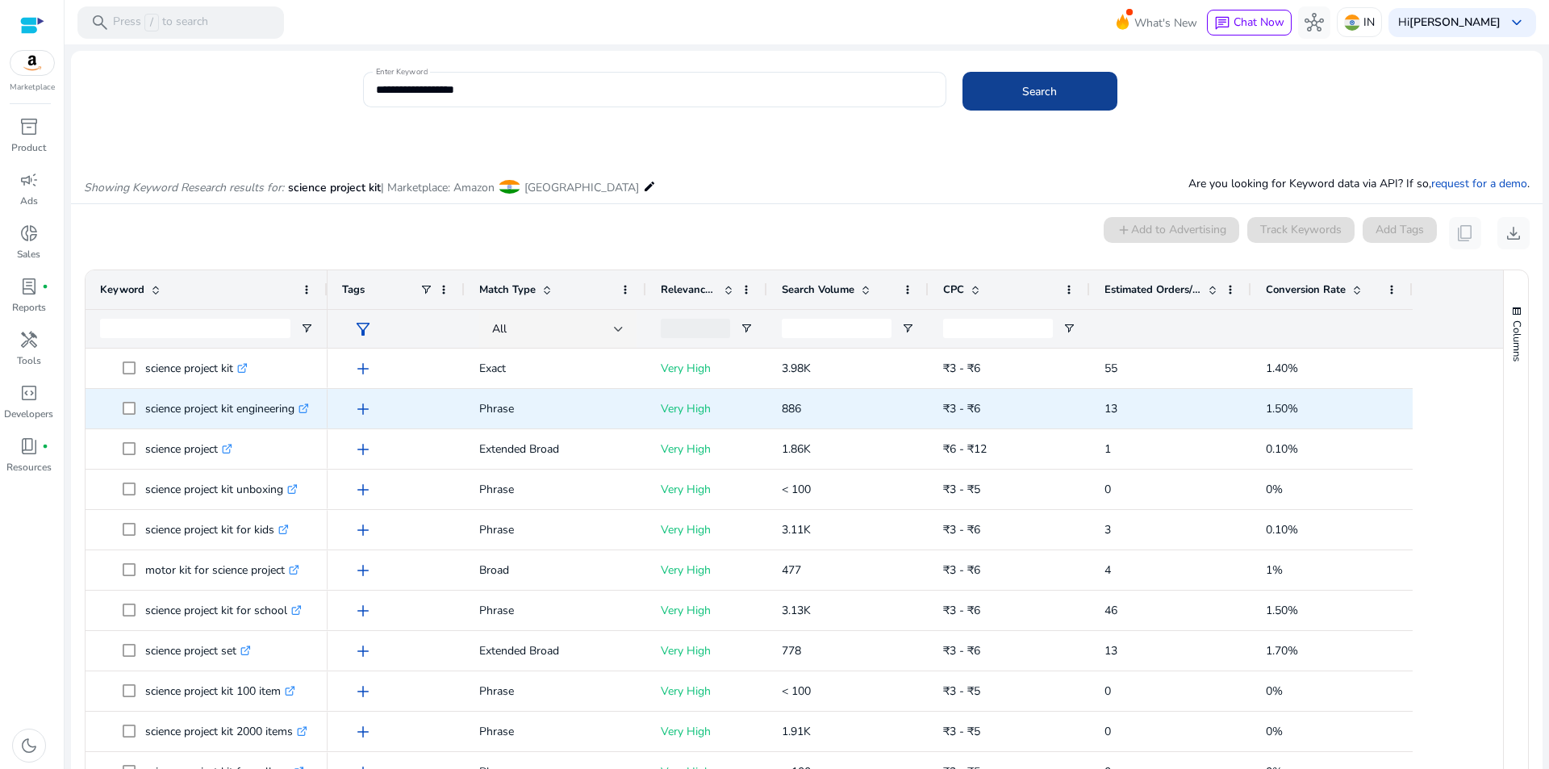
scroll to position [137, 0]
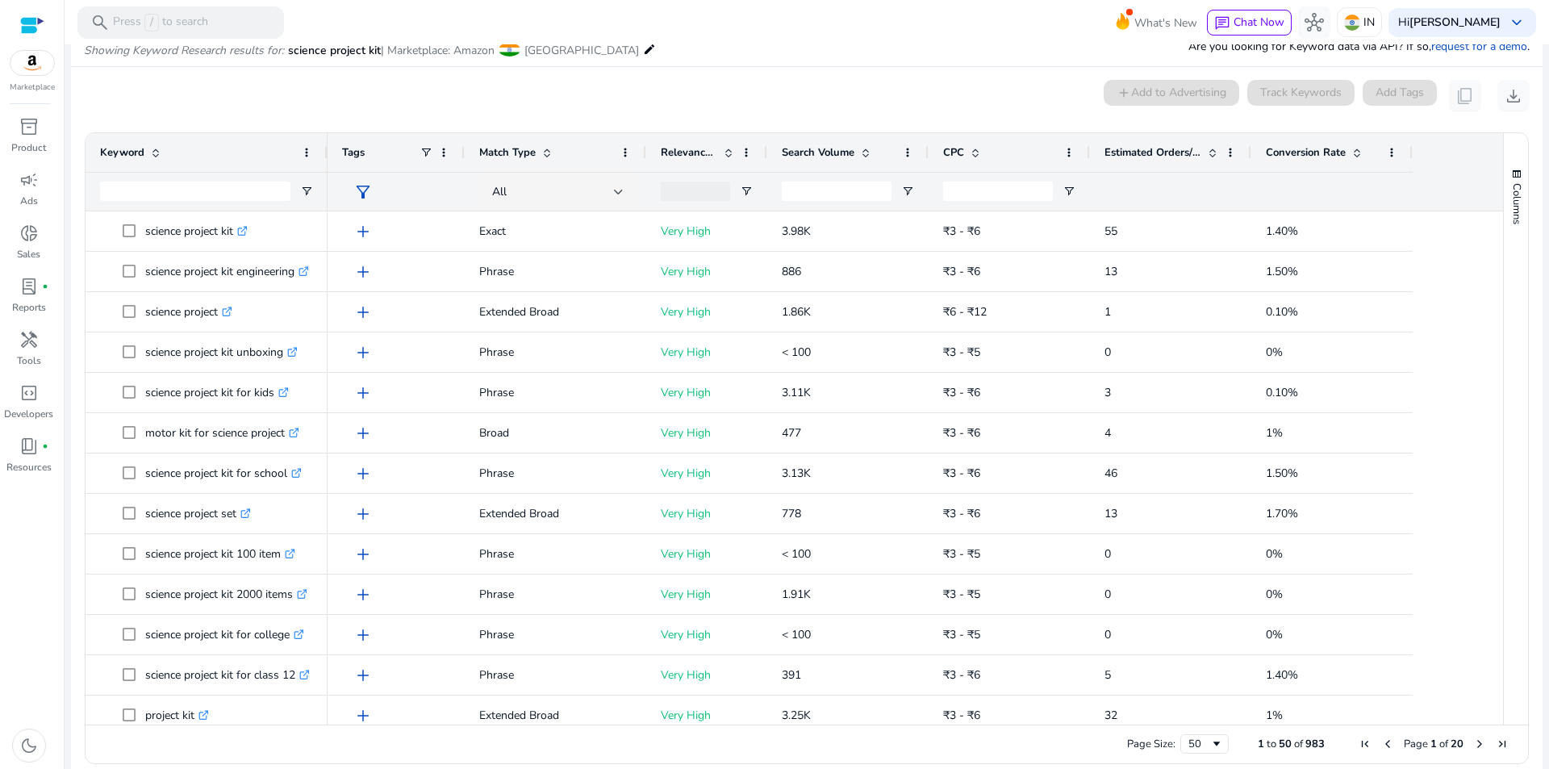
click at [844, 154] on span "Search Volume" at bounding box center [818, 152] width 73 height 15
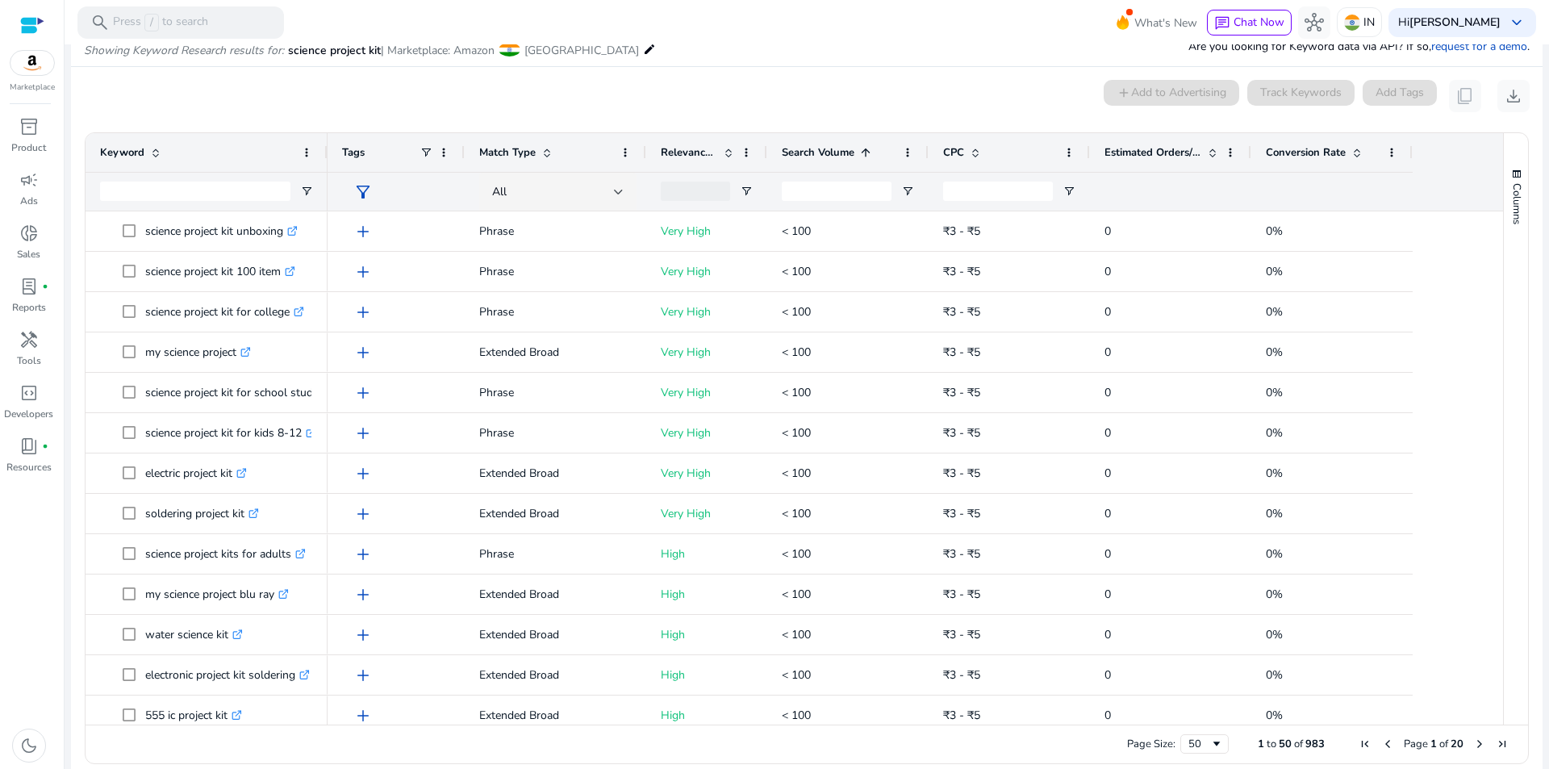
click at [844, 154] on span "Search Volume" at bounding box center [818, 152] width 73 height 15
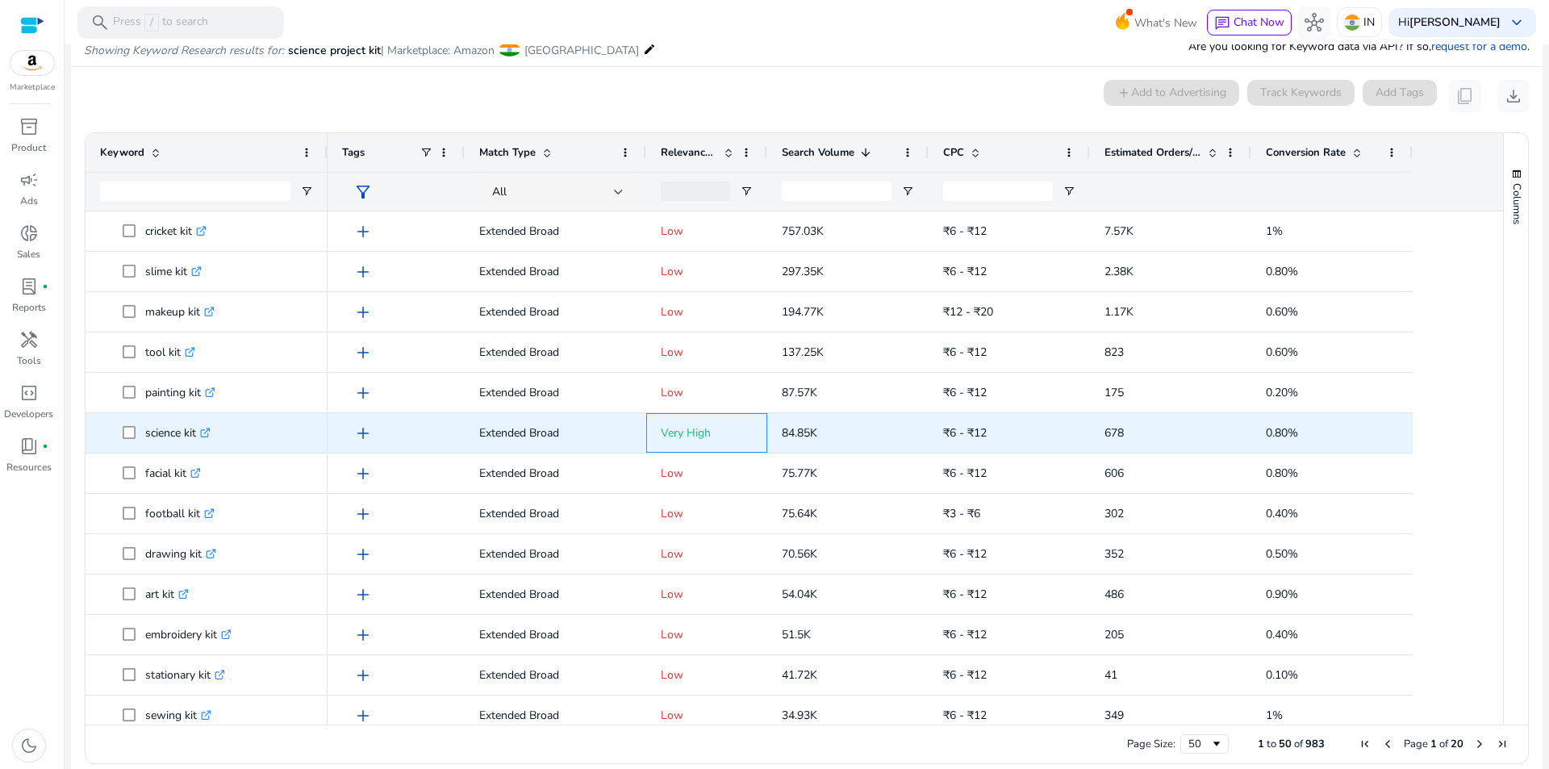
drag, startPoint x: 759, startPoint y: 429, endPoint x: 819, endPoint y: 447, distance: 62.3
click at [819, 447] on div "add Extended Broad Very High 84.85K ₹6 - ₹12 678 0.80%" at bounding box center [870, 433] width 1085 height 40
click at [834, 442] on p "84.85K" at bounding box center [848, 432] width 132 height 33
click at [206, 436] on icon ".st0{fill:#2c8af8}" at bounding box center [205, 433] width 10 height 10
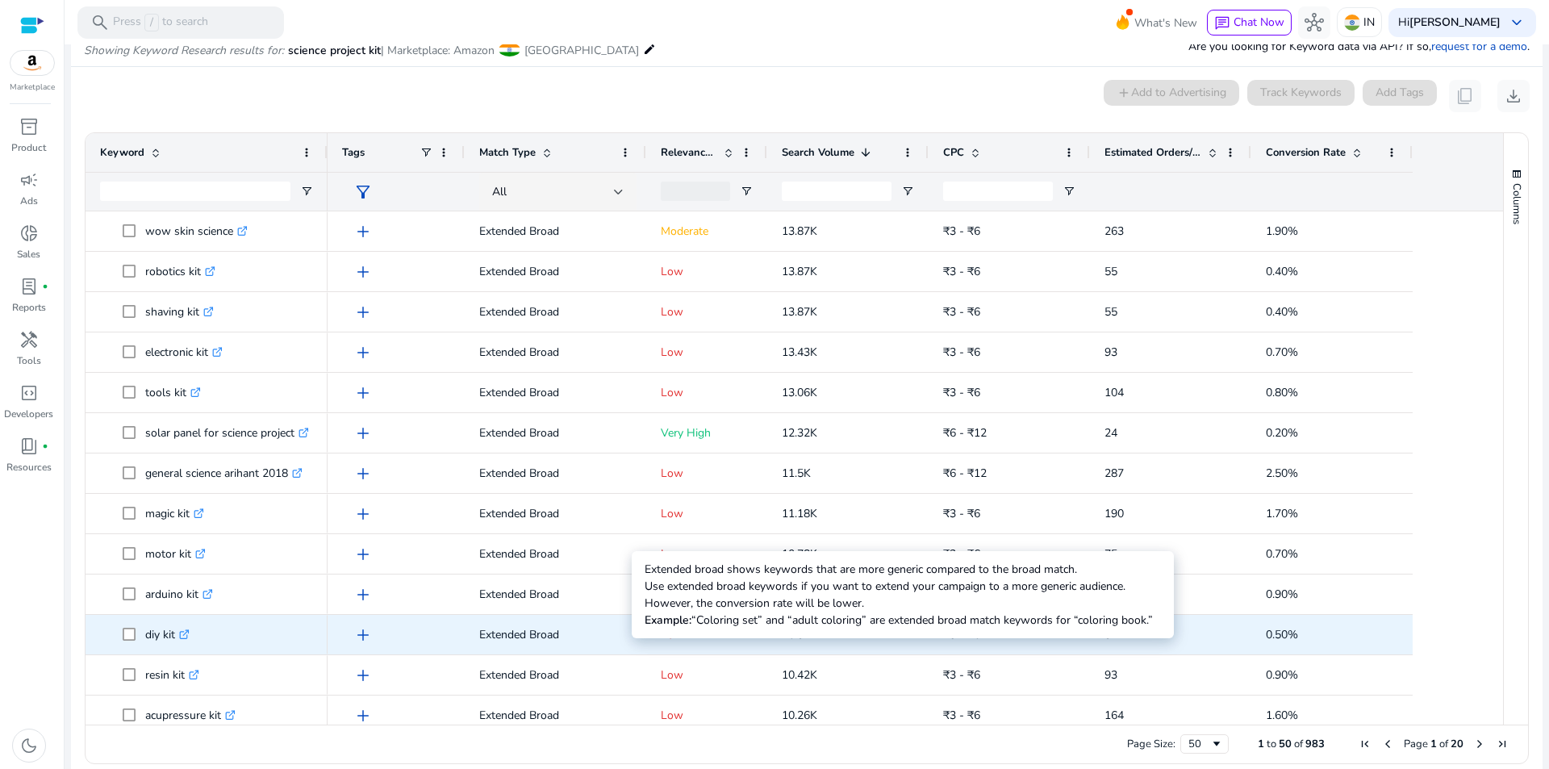
scroll to position [1372, 0]
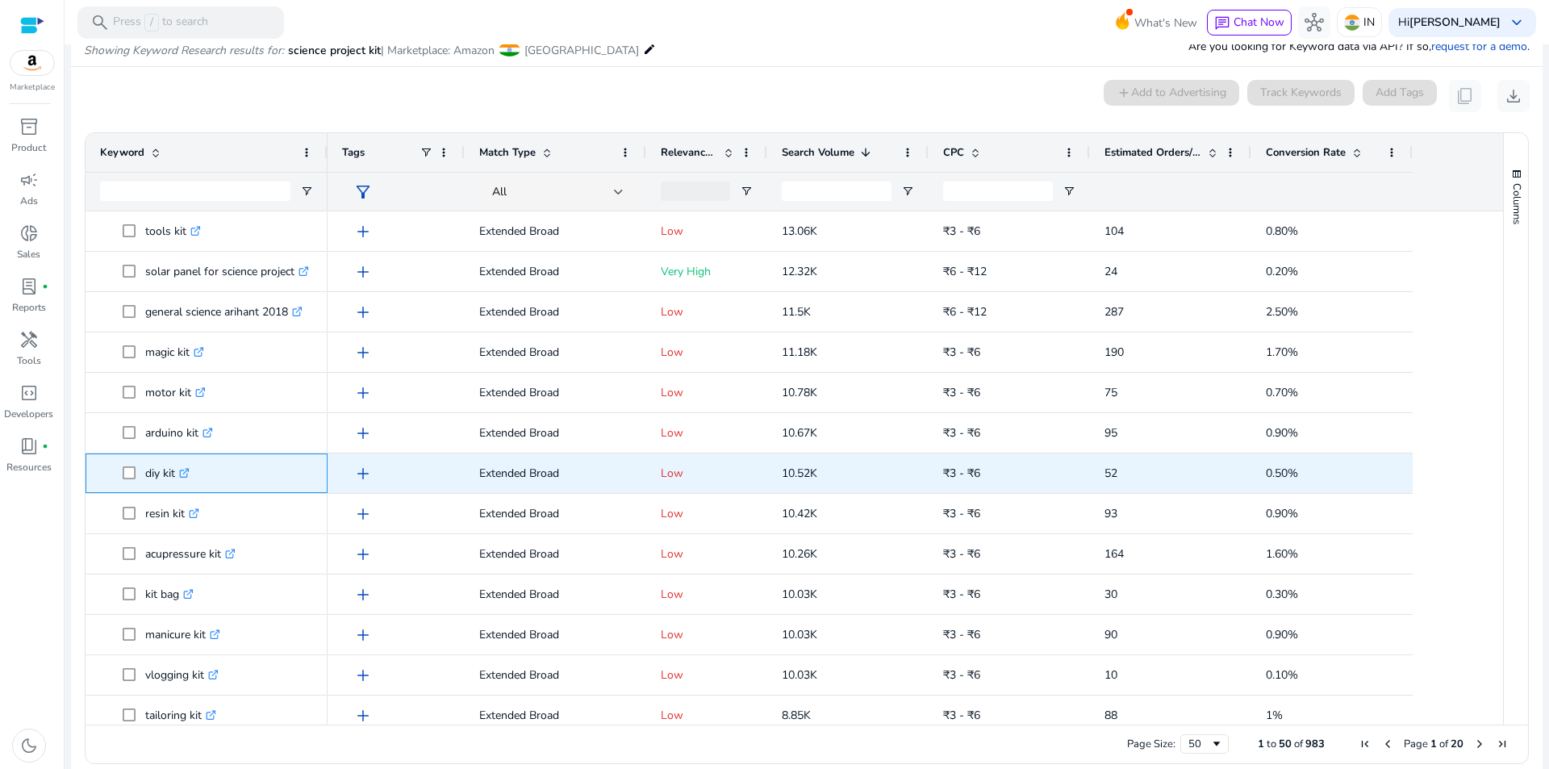
click at [190, 475] on icon ".st0{fill:#2c8af8}" at bounding box center [184, 473] width 10 height 10
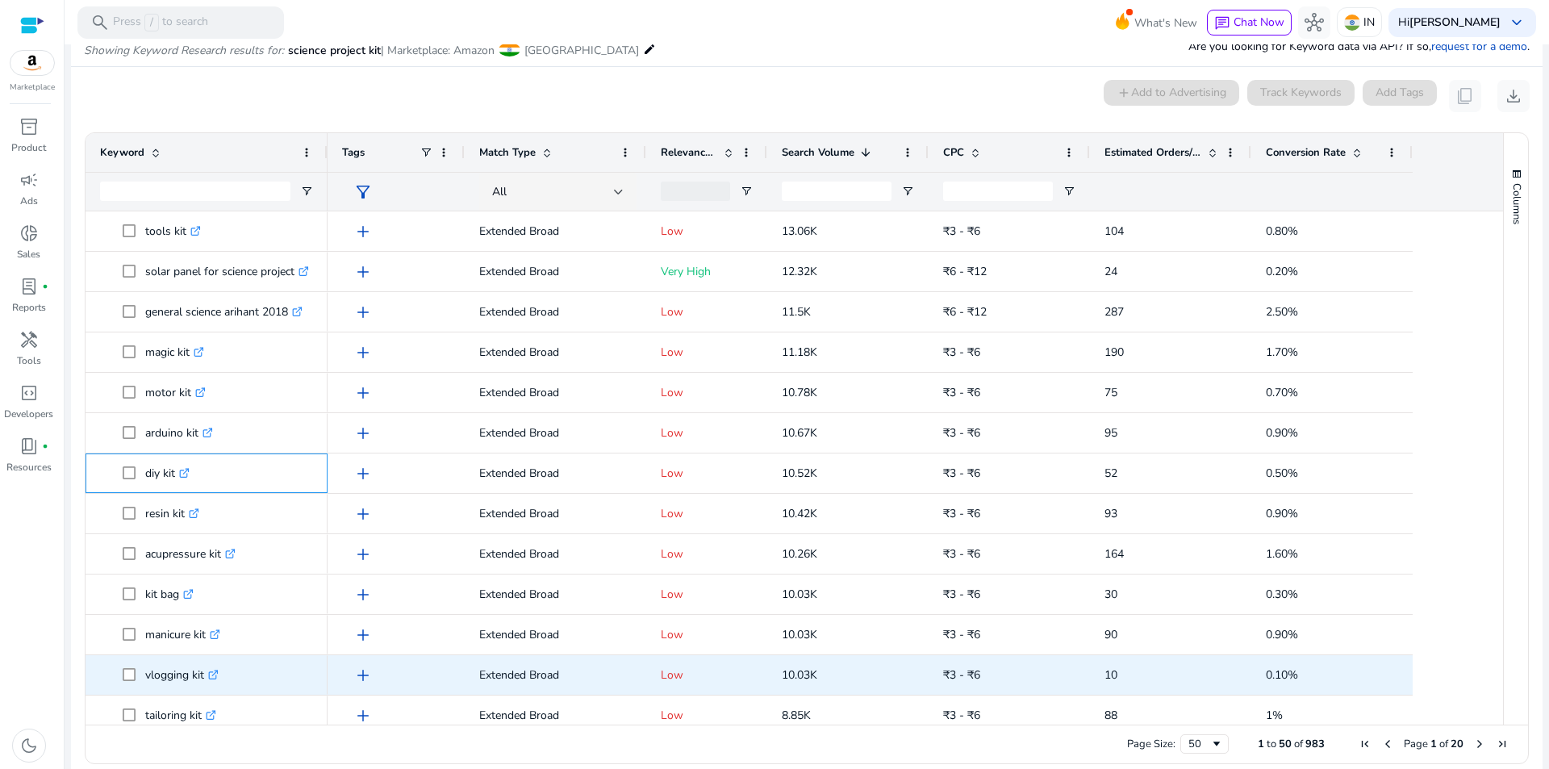
scroll to position [1504, 0]
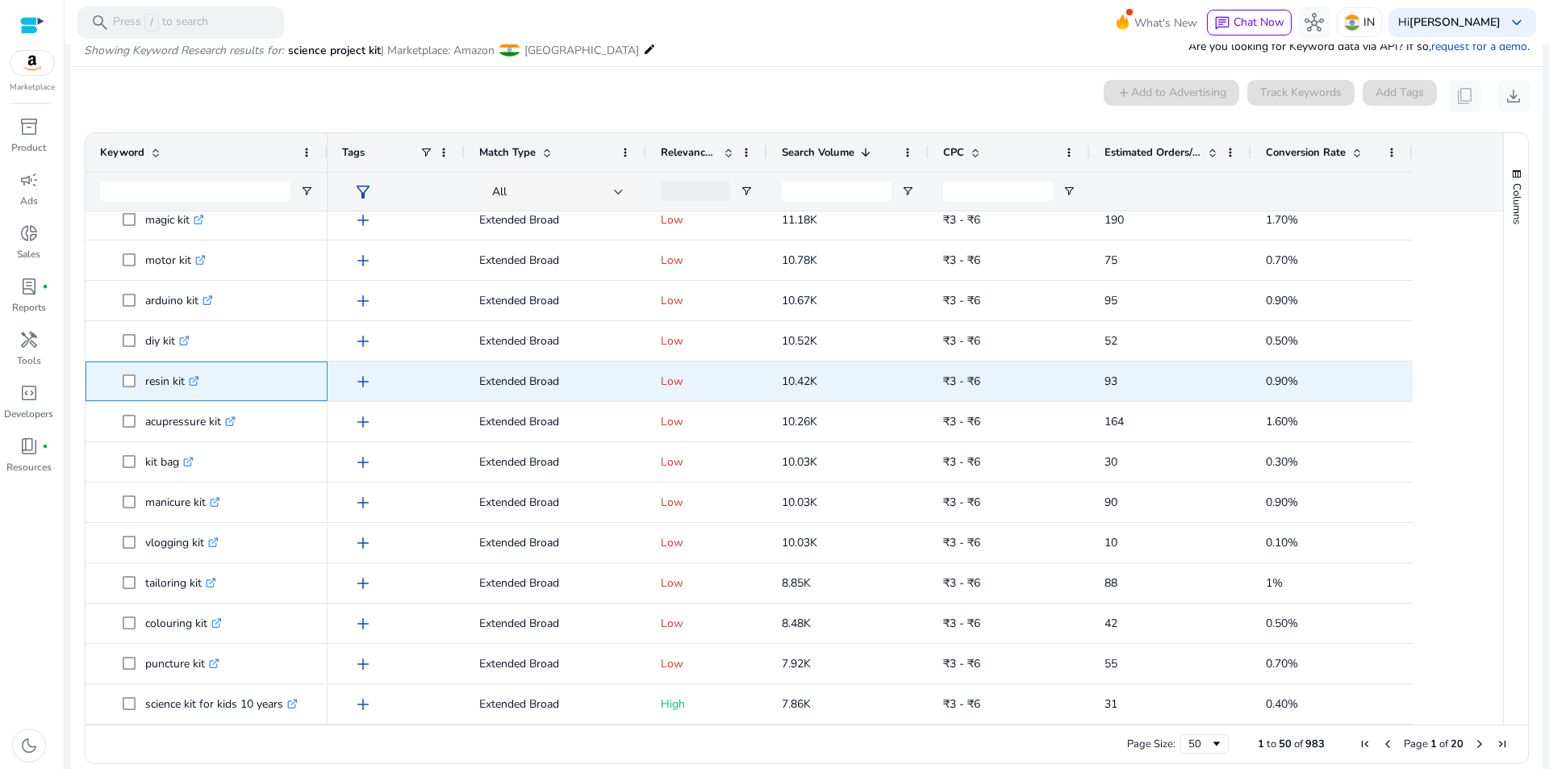
click at [194, 386] on icon ".st0{fill:#2c8af8}" at bounding box center [194, 381] width 10 height 10
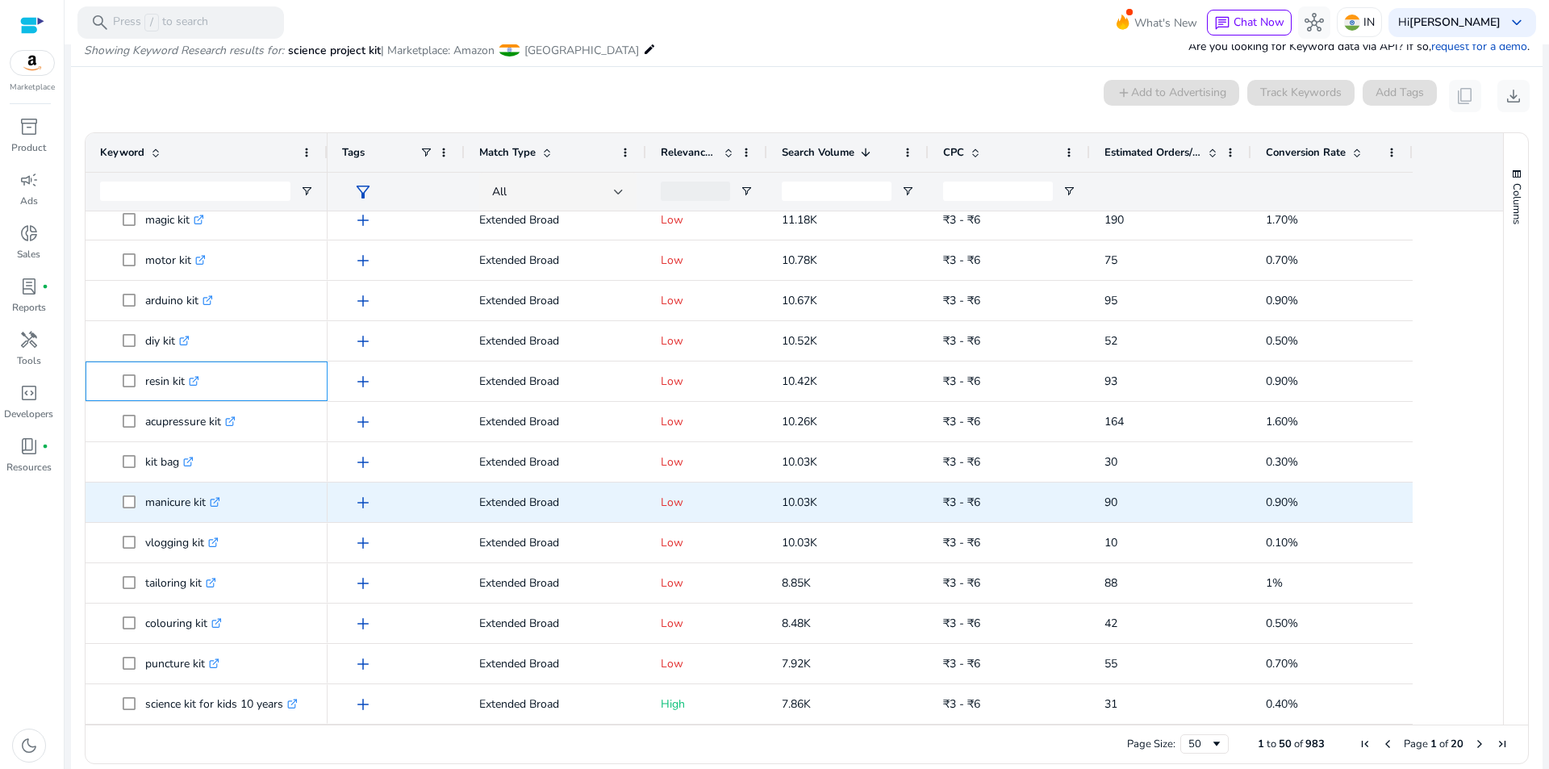
scroll to position [153, 0]
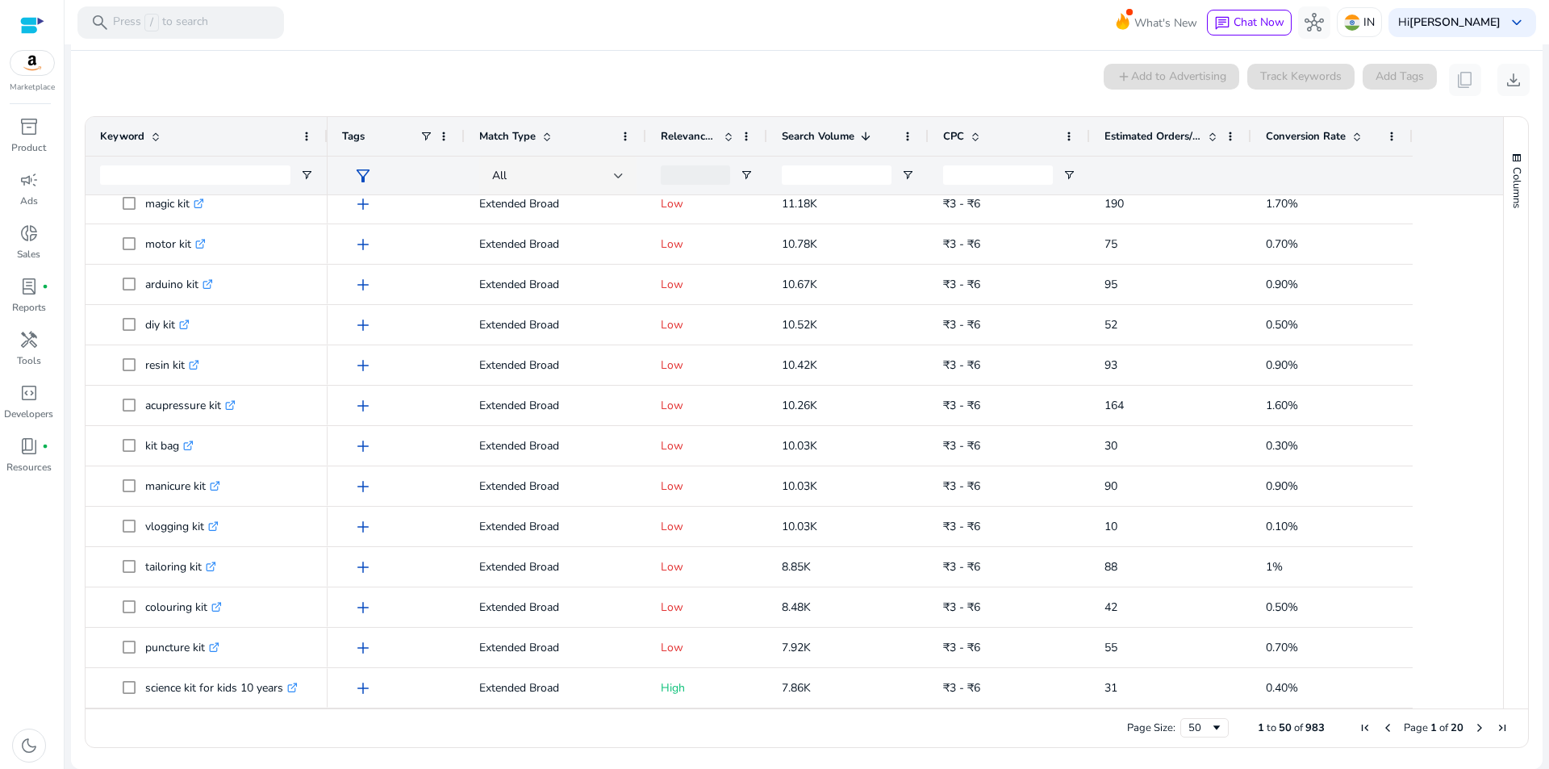
click at [1476, 729] on span "Next Page" at bounding box center [1479, 727] width 13 height 13
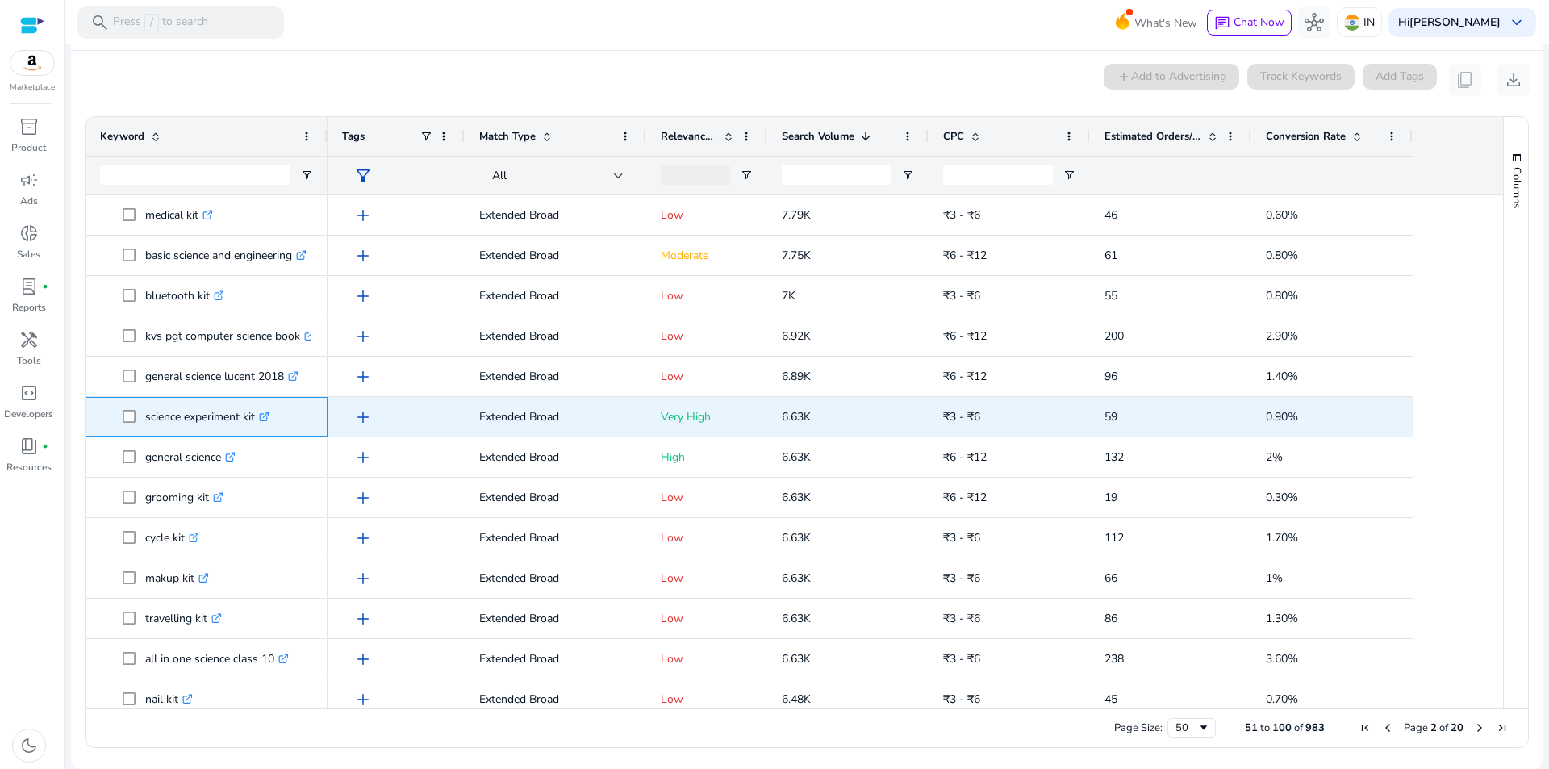
click at [269, 416] on icon at bounding box center [266, 414] width 6 height 6
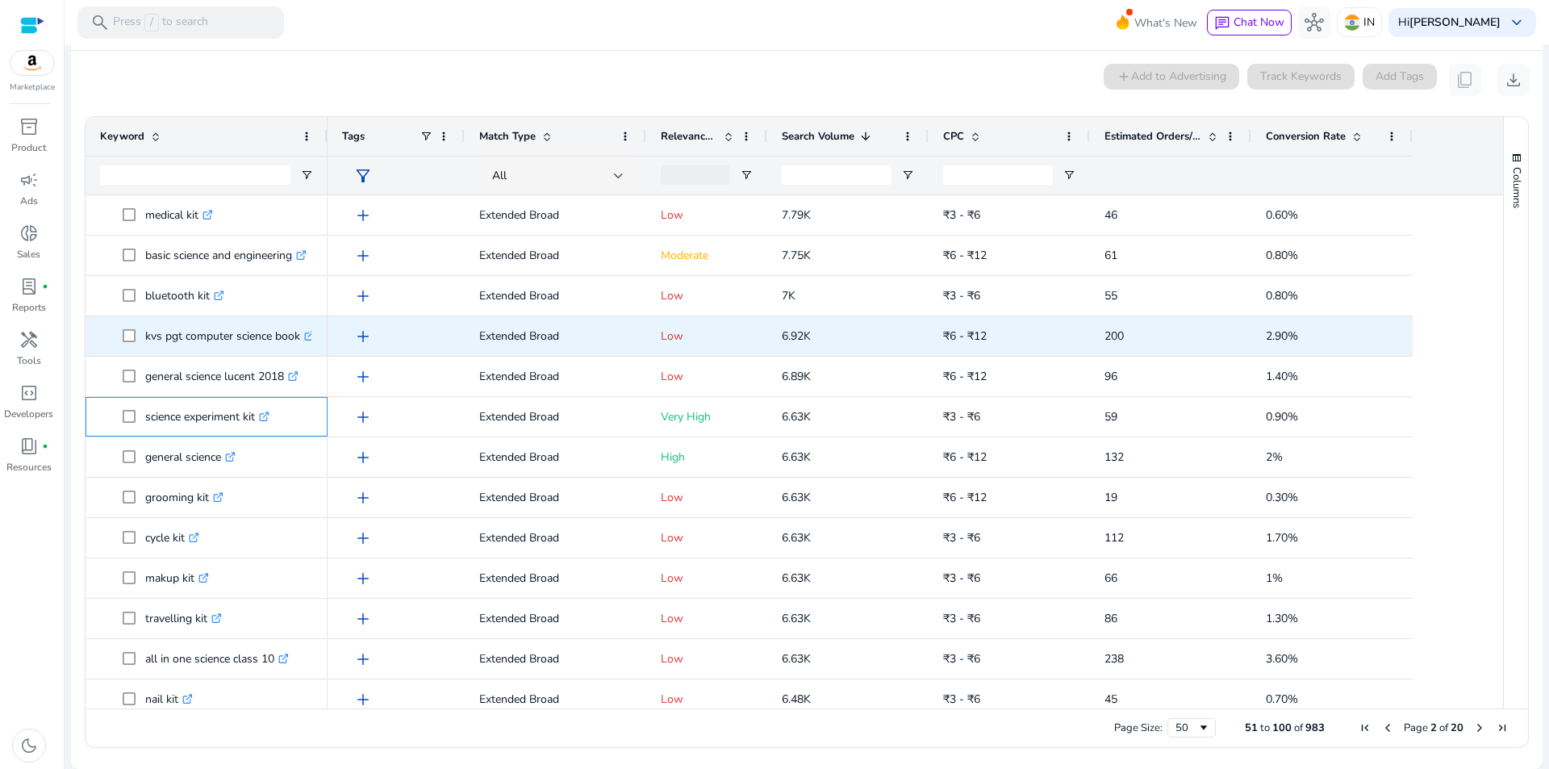
scroll to position [0, 0]
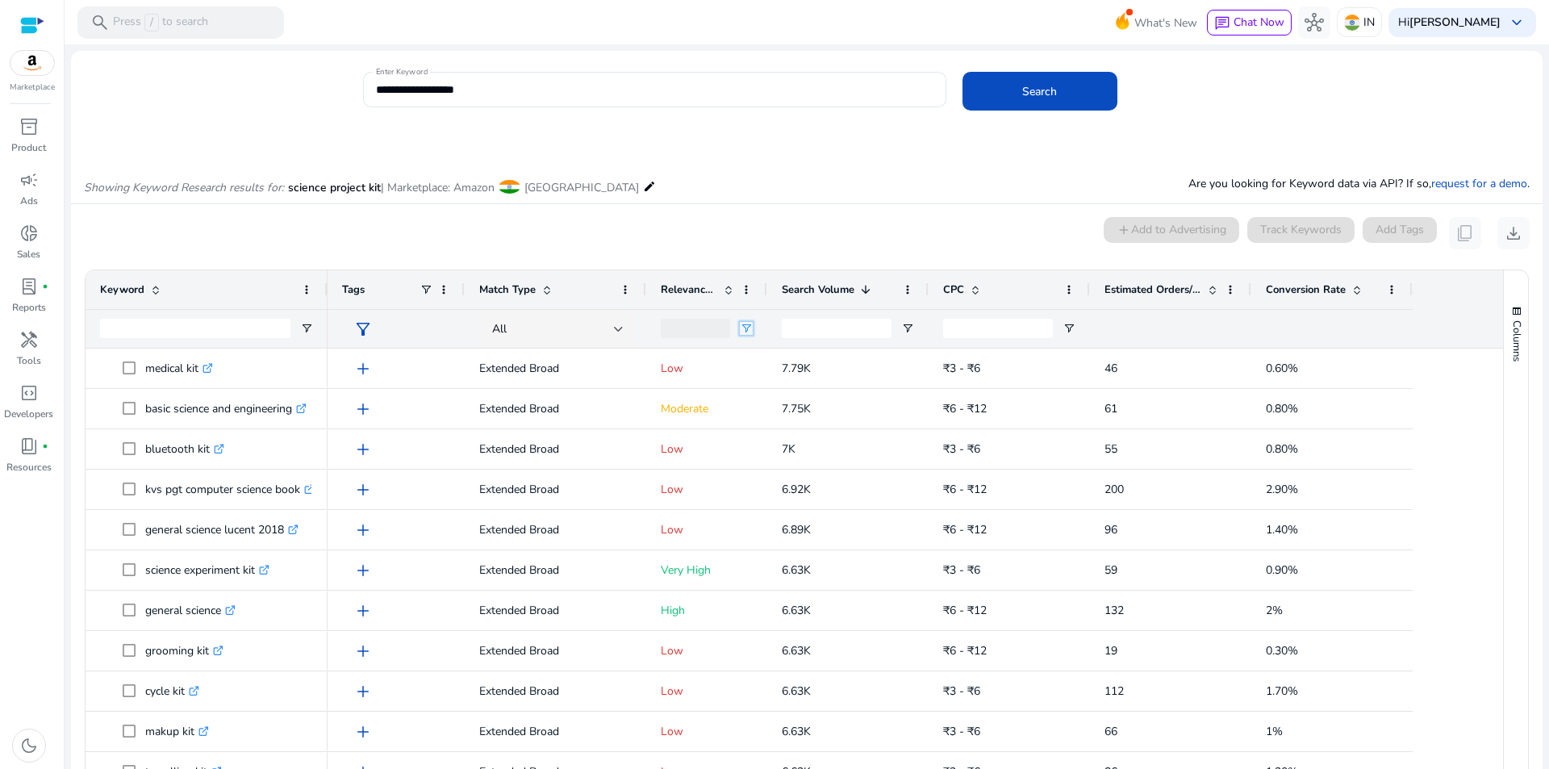
click at [746, 329] on span "Open Filter Menu" at bounding box center [746, 328] width 13 height 13
click at [751, 397] on div "(Select All)" at bounding box center [823, 389] width 152 height 19
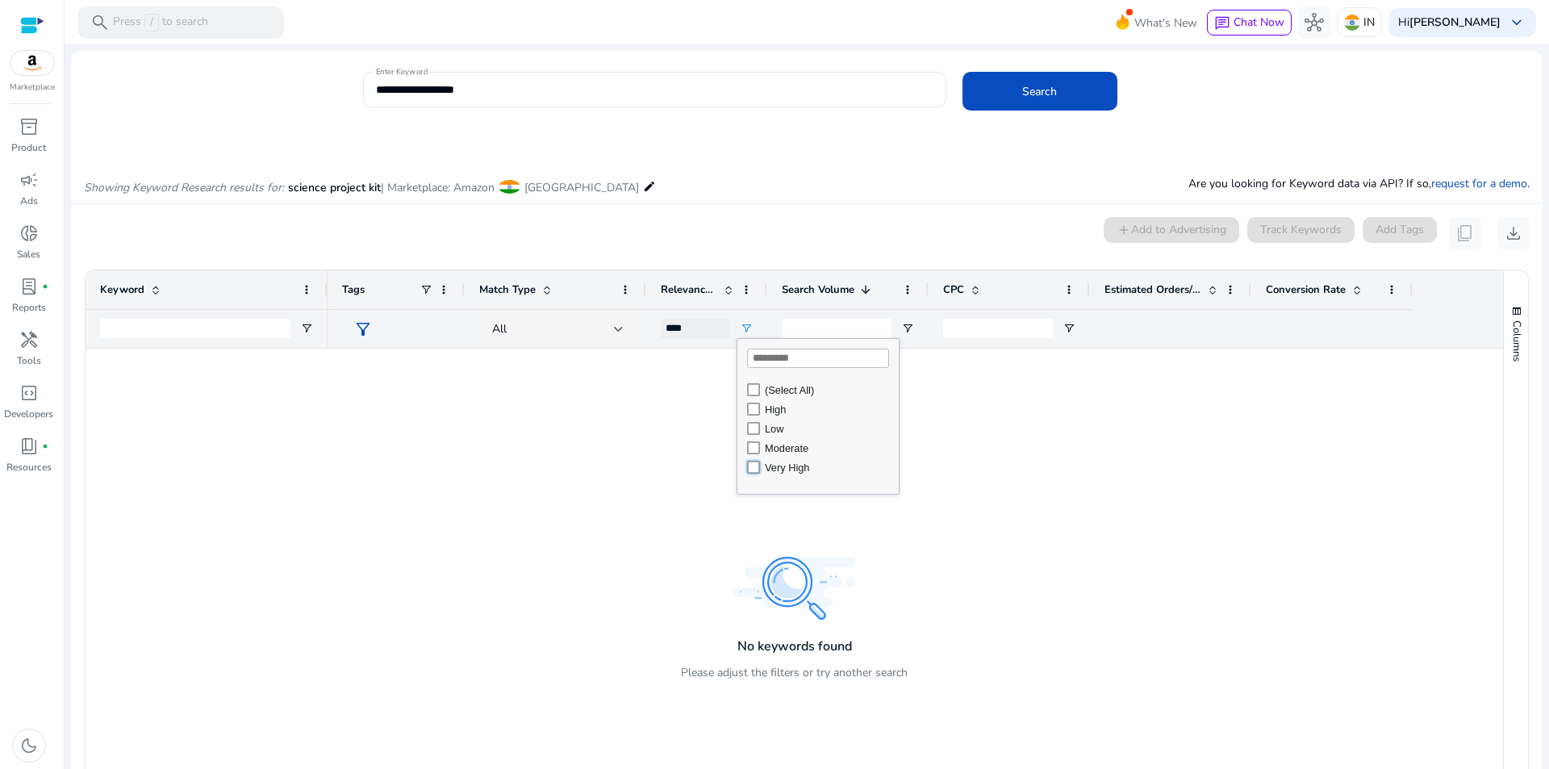
type input "**********"
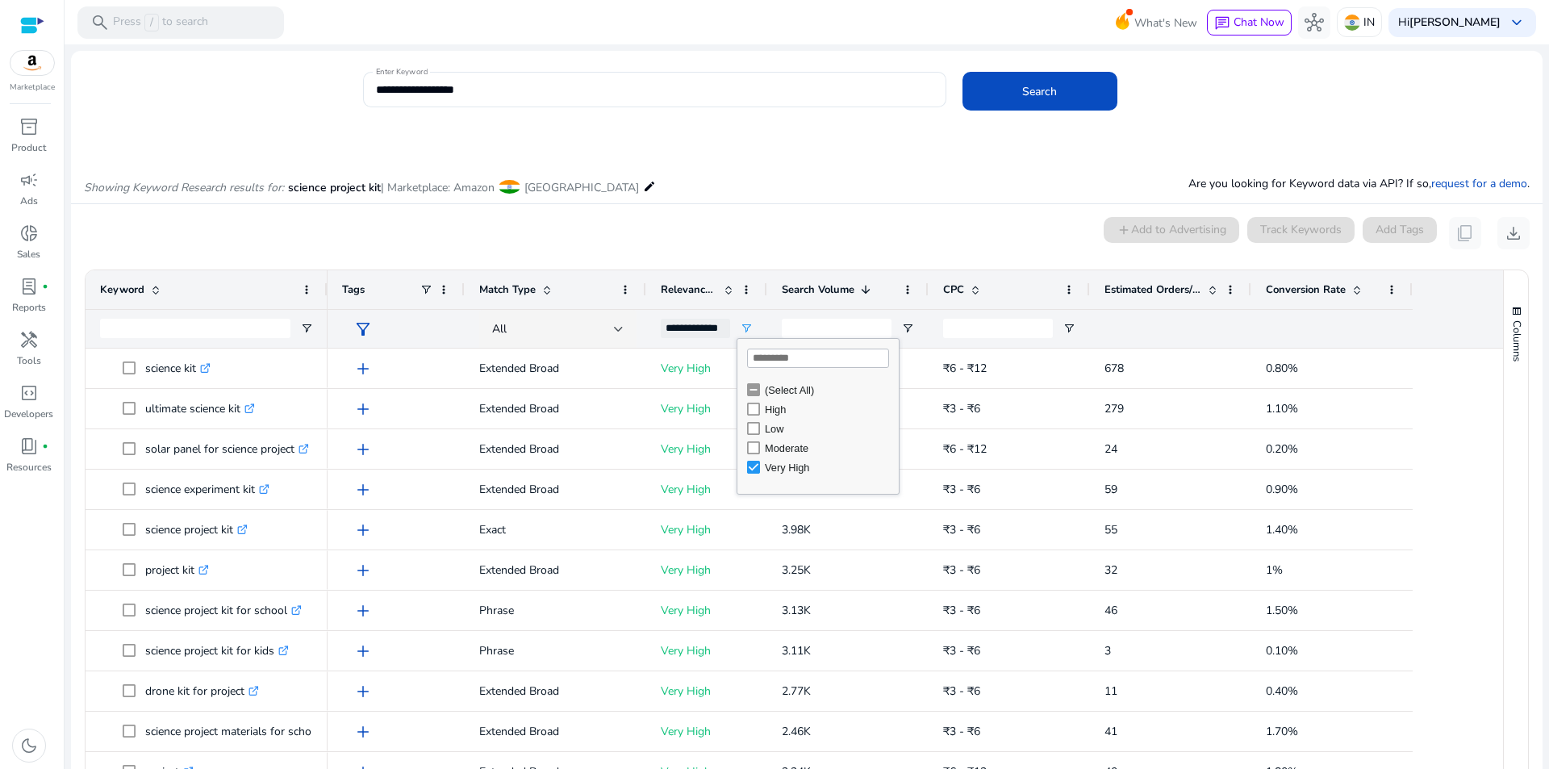
click at [781, 189] on div "Showing Keyword Research results for: science project kit | Marketplace: Amazon…" at bounding box center [807, 170] width 1472 height 66
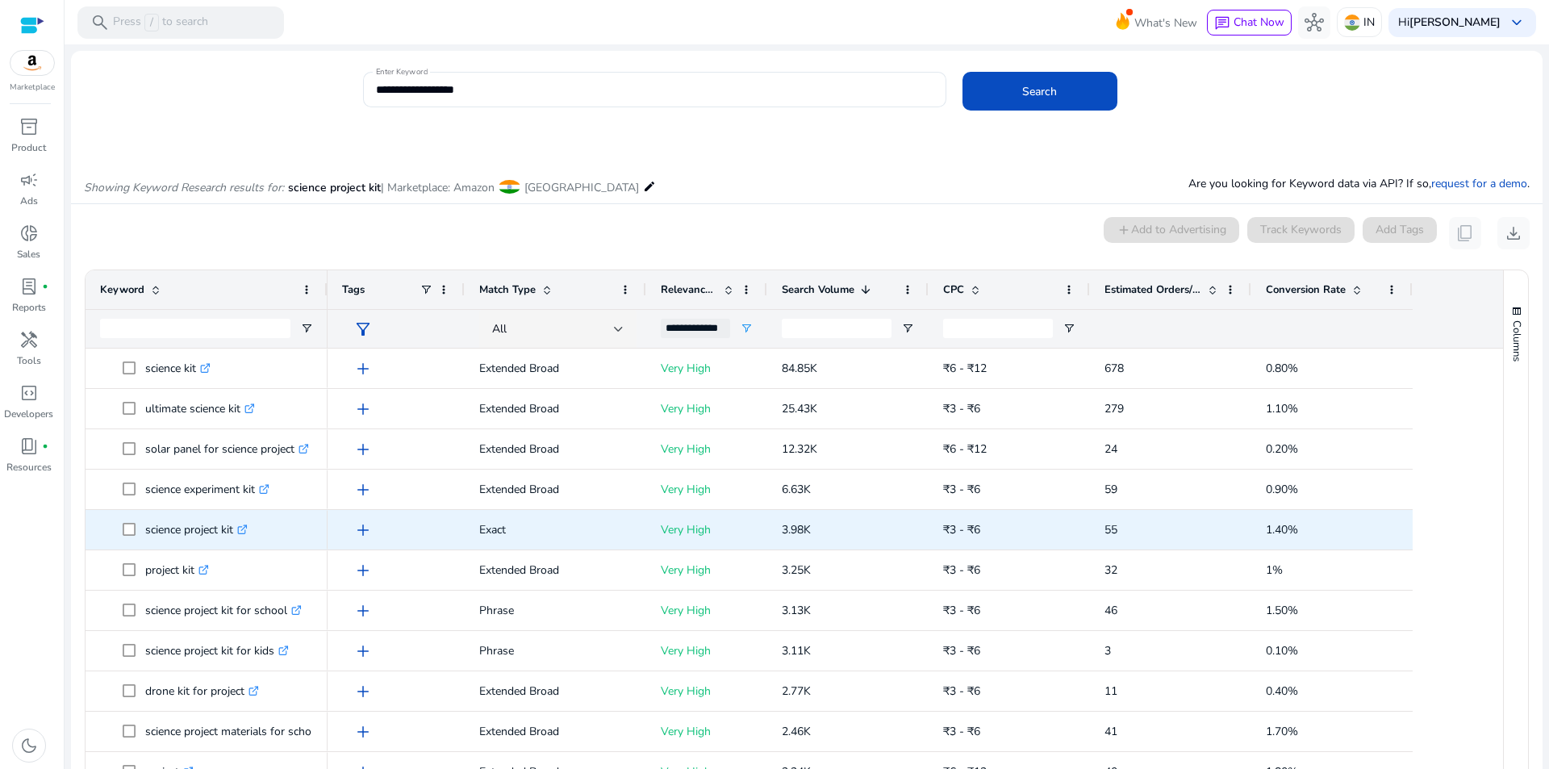
click at [245, 526] on icon at bounding box center [242, 530] width 8 height 8
